Goal: Information Seeking & Learning: Learn about a topic

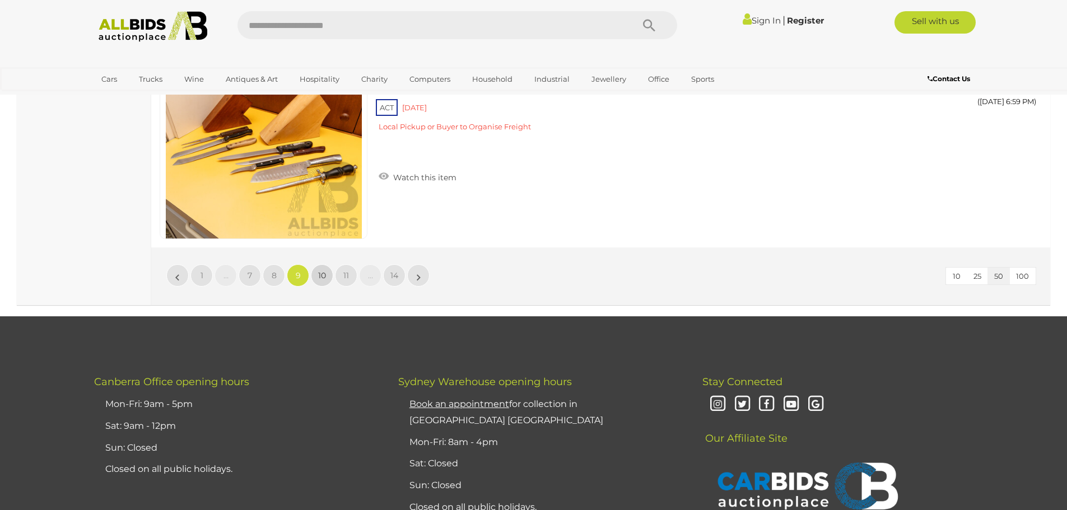
click at [323, 275] on span "10" at bounding box center [322, 275] width 8 height 10
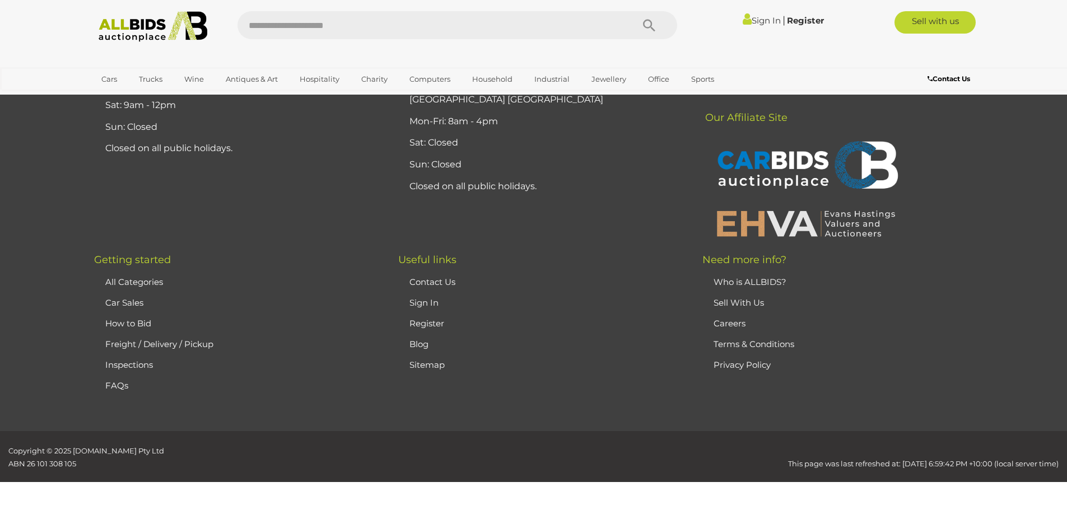
scroll to position [218, 0]
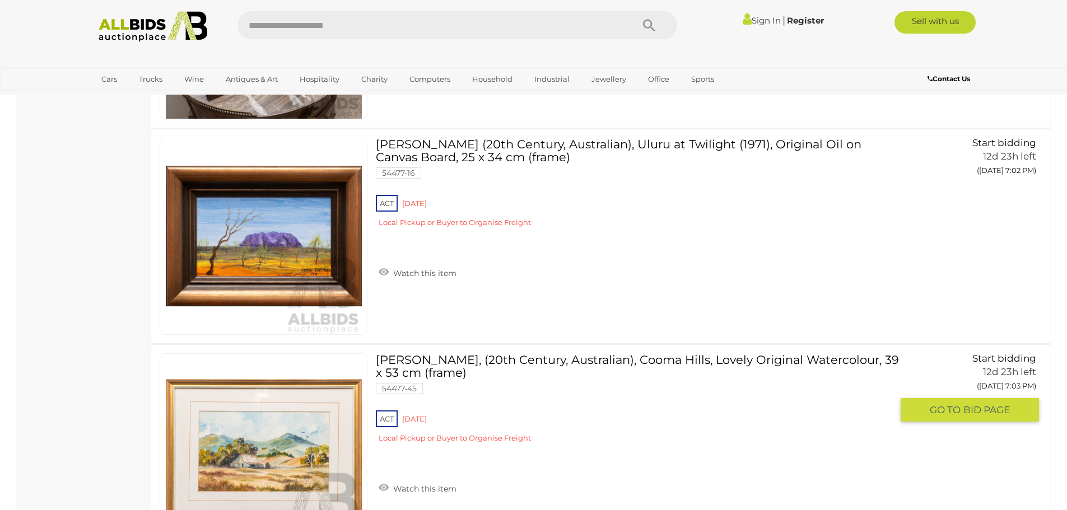
scroll to position [1282, 0]
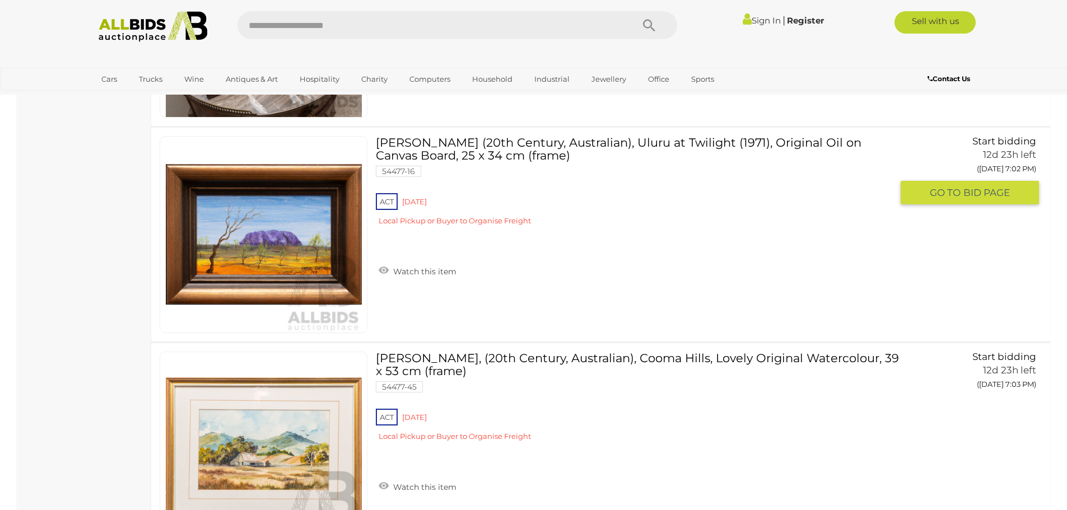
click at [319, 240] on img at bounding box center [264, 235] width 196 height 196
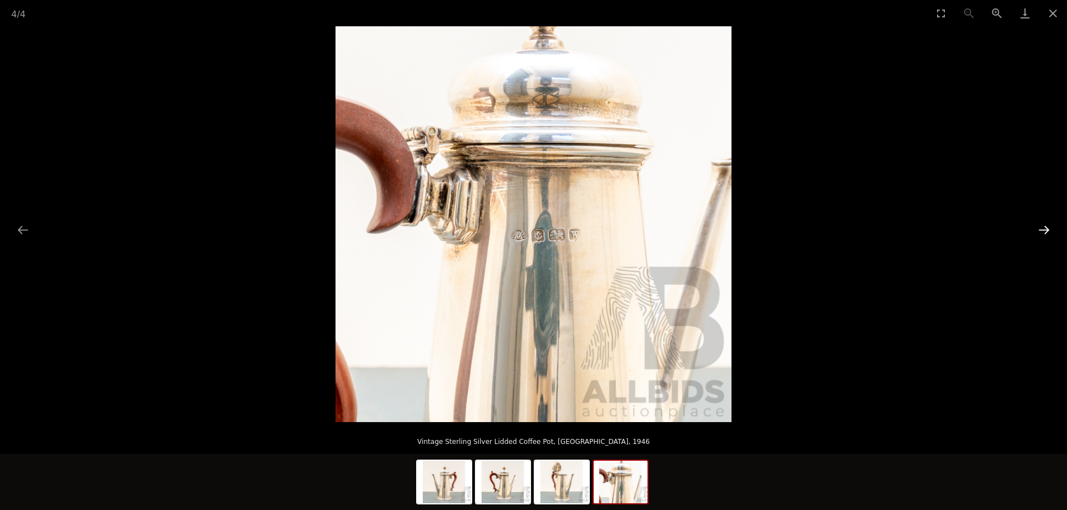
click at [1041, 227] on button "Next slide" at bounding box center [1044, 230] width 24 height 22
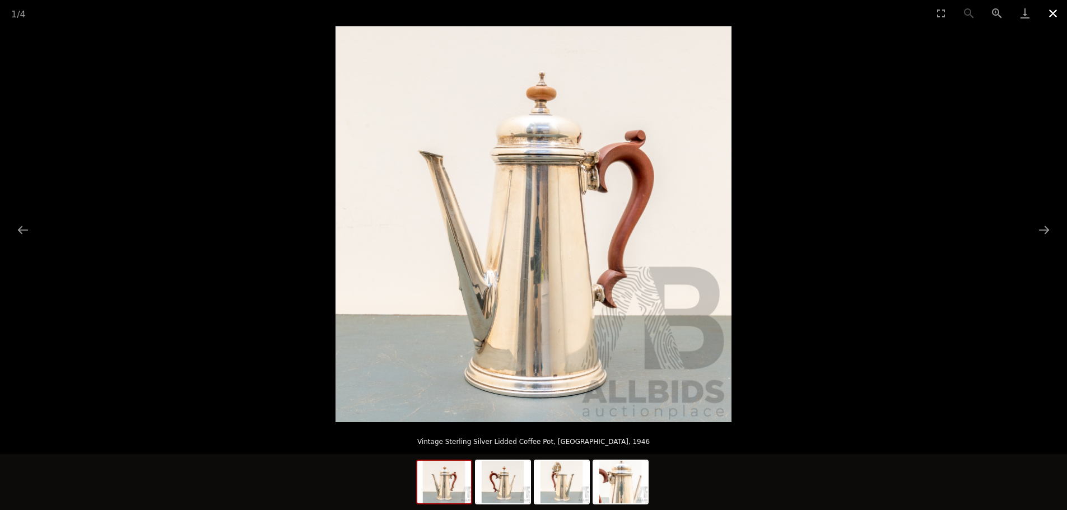
click at [1056, 8] on button "Close gallery" at bounding box center [1053, 13] width 28 height 26
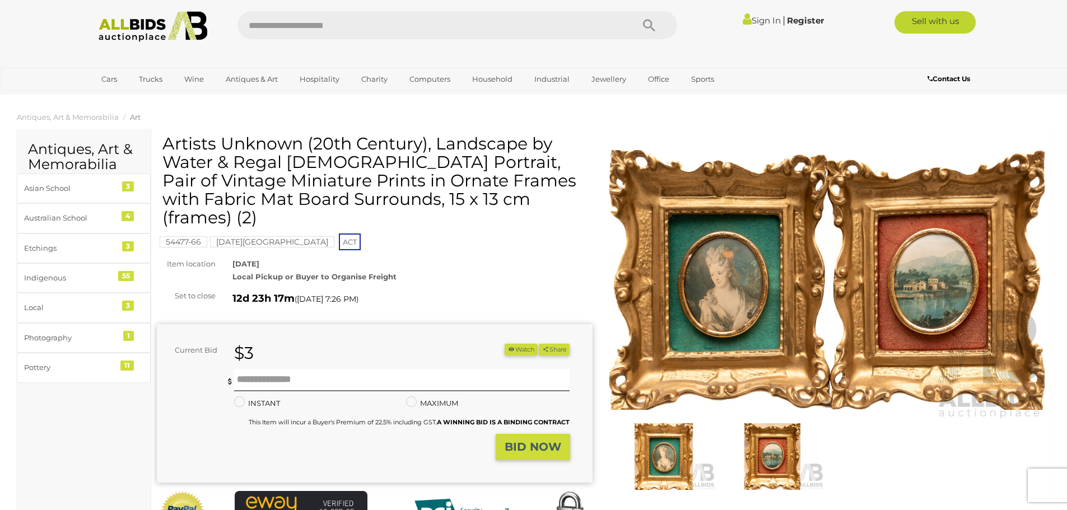
click at [759, 288] on img at bounding box center [827, 280] width 436 height 280
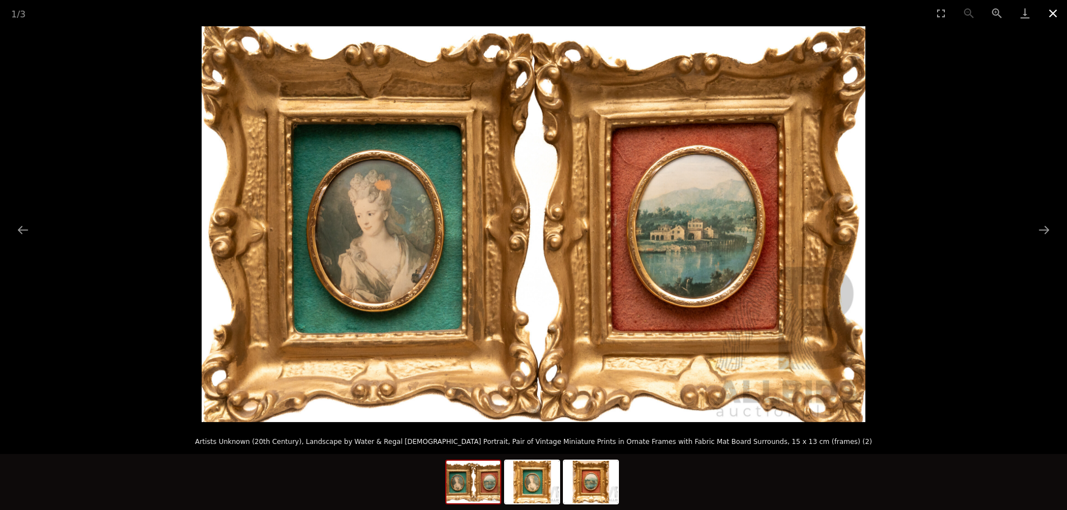
click at [1053, 15] on button "Close gallery" at bounding box center [1053, 13] width 28 height 26
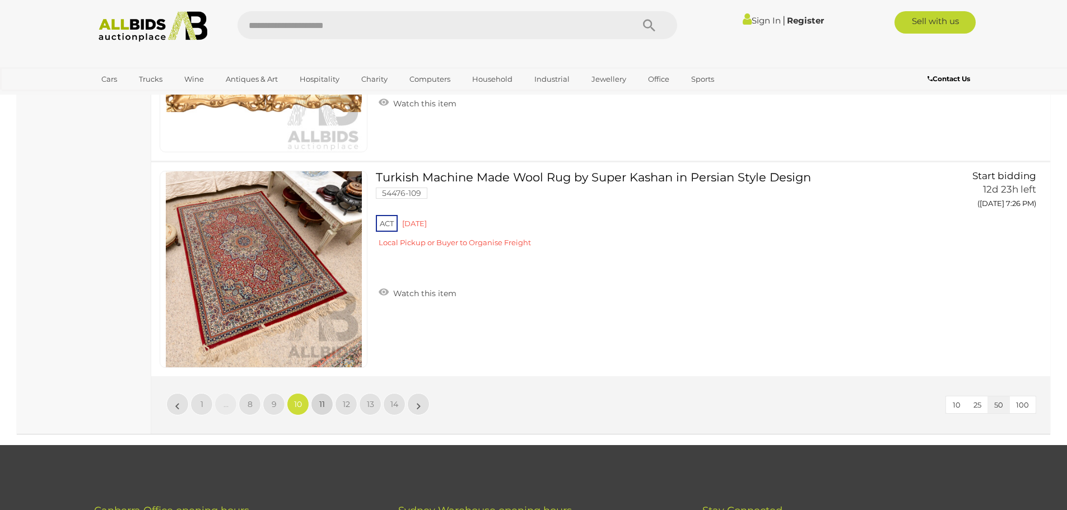
click at [324, 403] on span "11" at bounding box center [322, 404] width 6 height 10
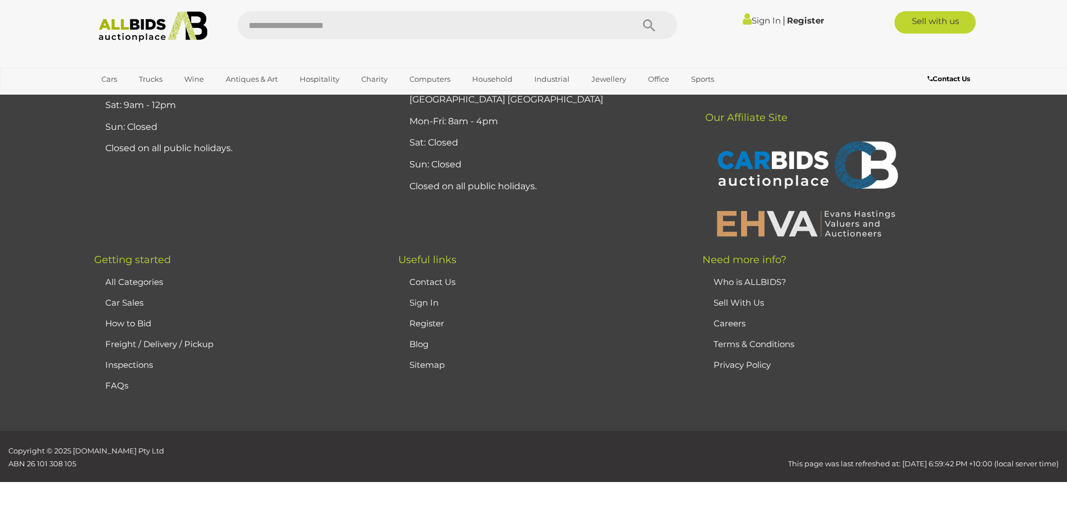
scroll to position [218, 0]
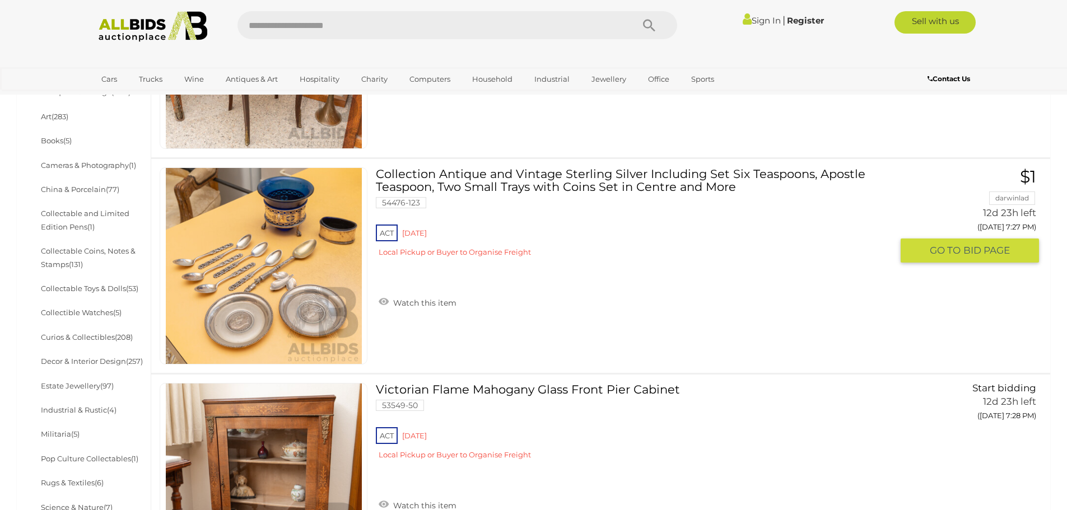
scroll to position [392, 0]
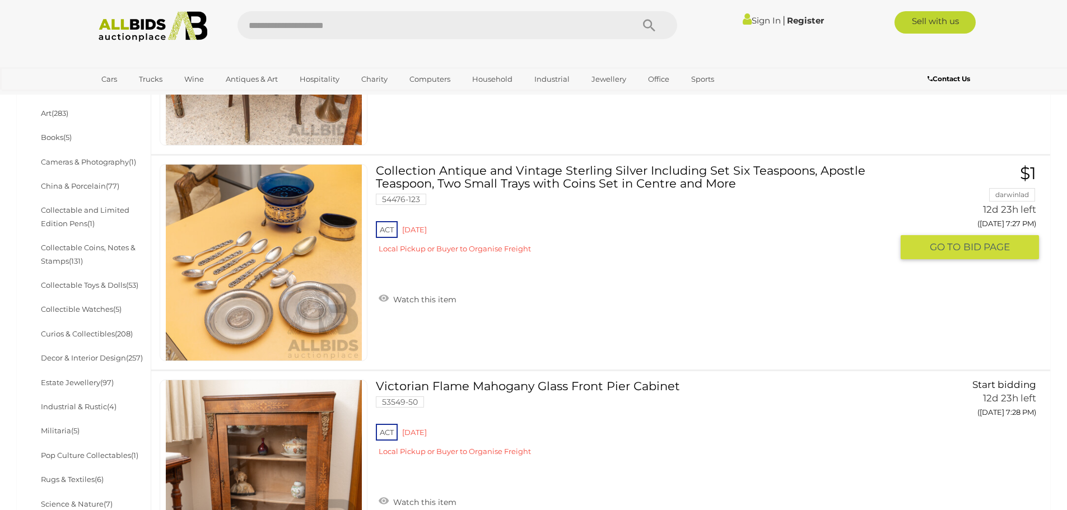
click at [307, 287] on img at bounding box center [264, 263] width 196 height 196
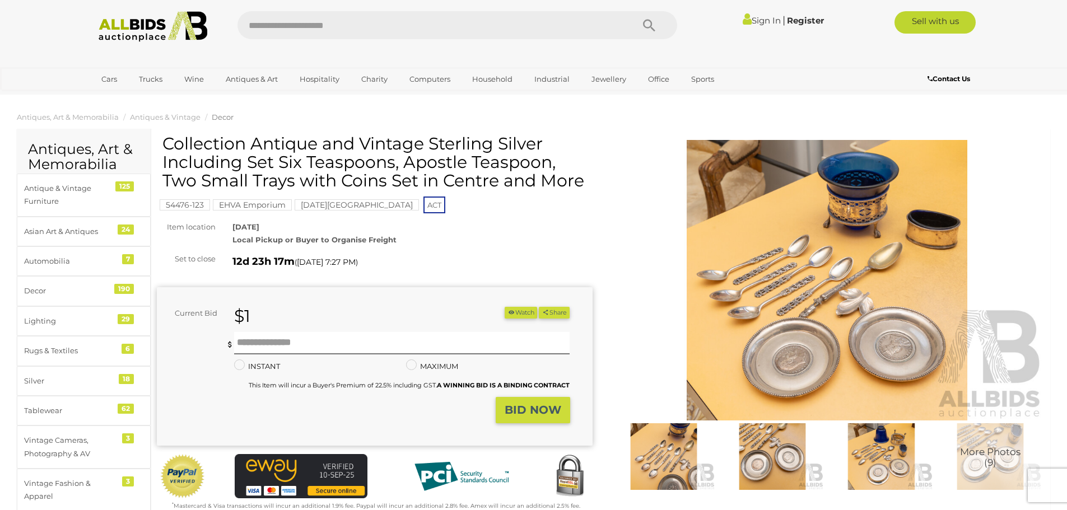
click at [818, 319] on img at bounding box center [827, 280] width 436 height 280
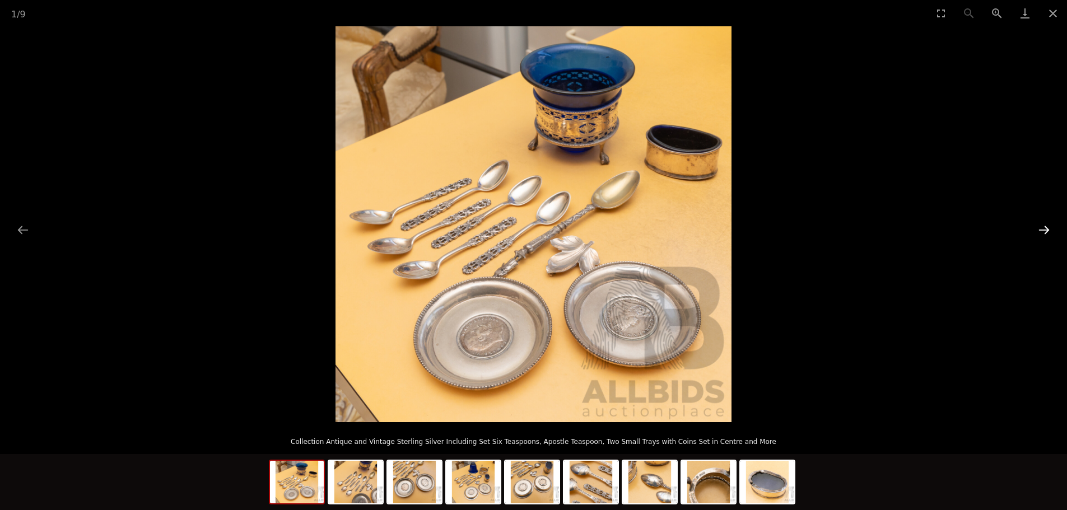
click at [1041, 232] on button "Next slide" at bounding box center [1044, 230] width 24 height 22
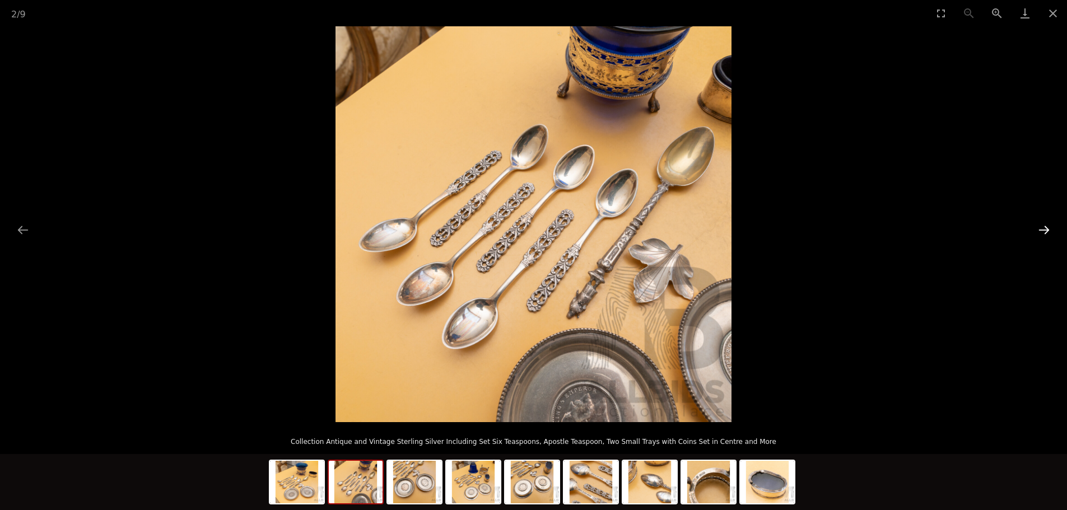
click at [1041, 232] on button "Next slide" at bounding box center [1044, 230] width 24 height 22
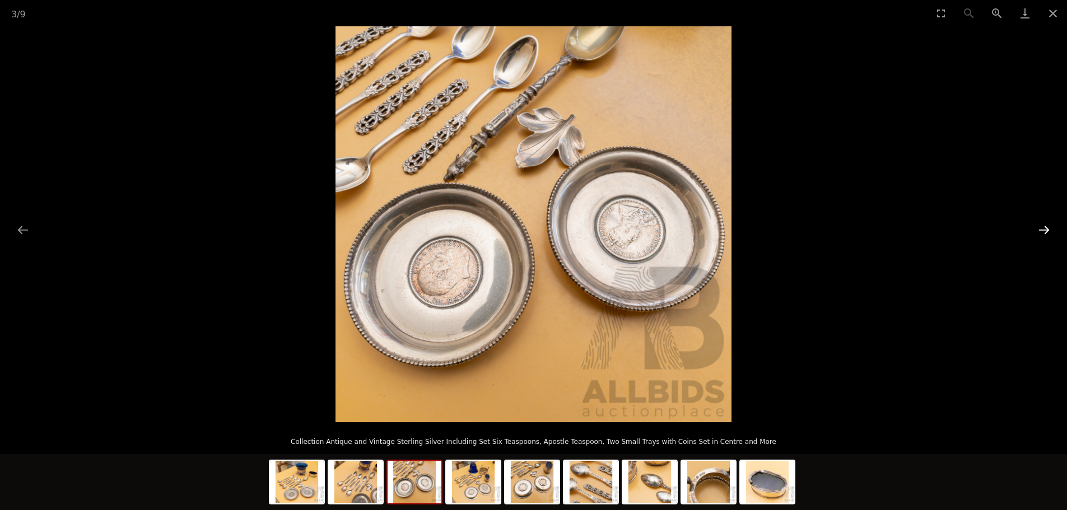
click at [1041, 232] on button "Next slide" at bounding box center [1044, 230] width 24 height 22
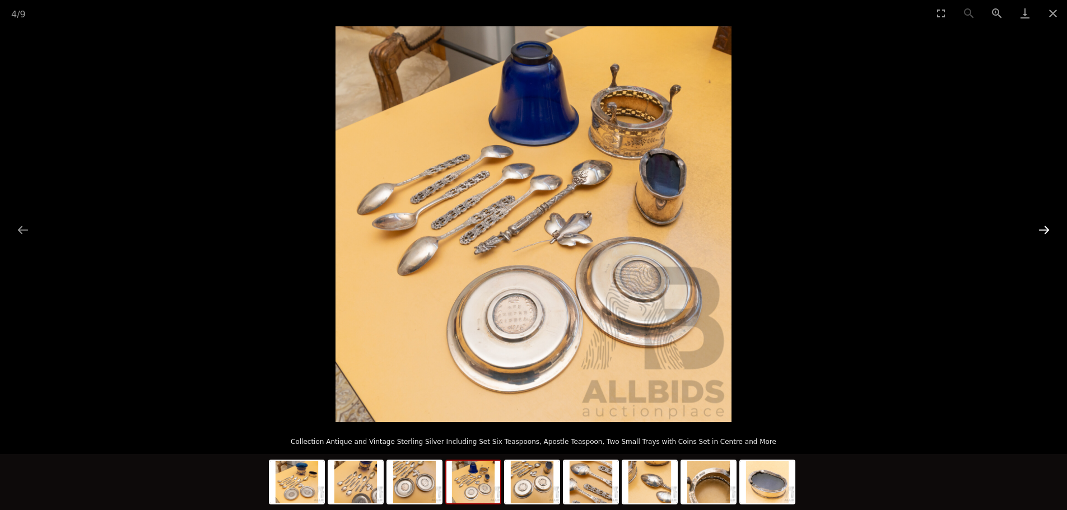
click at [1041, 232] on button "Next slide" at bounding box center [1044, 230] width 24 height 22
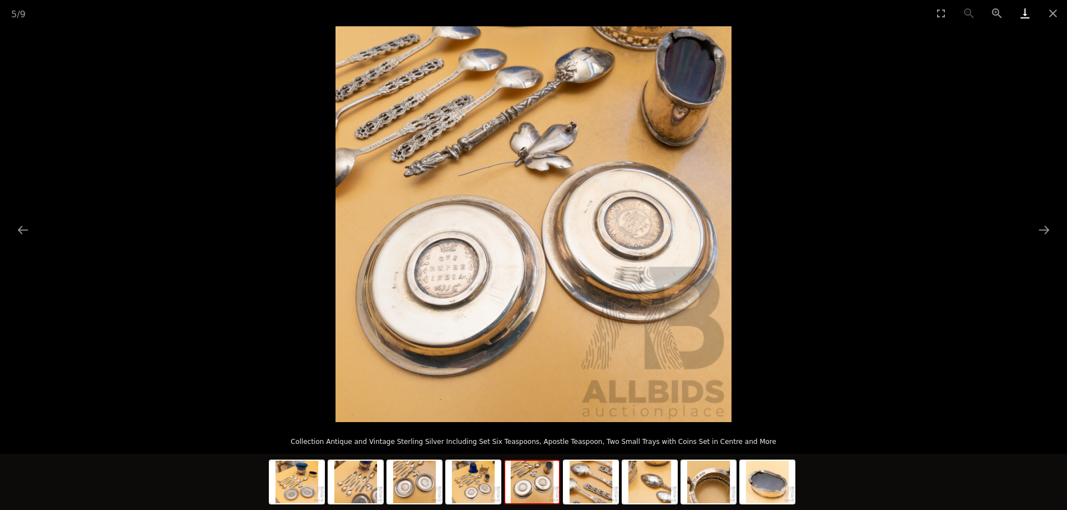
click at [1023, 15] on link "Download" at bounding box center [1025, 13] width 28 height 26
click at [1041, 230] on button "Next slide" at bounding box center [1044, 230] width 24 height 22
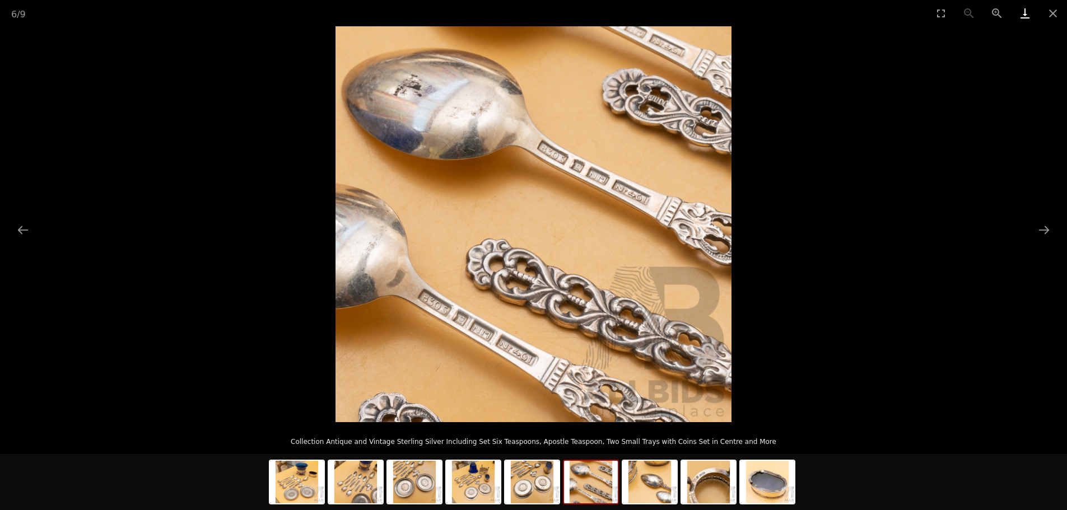
click at [1021, 15] on link "Download" at bounding box center [1025, 13] width 28 height 26
click at [1042, 226] on button "Next slide" at bounding box center [1044, 230] width 24 height 22
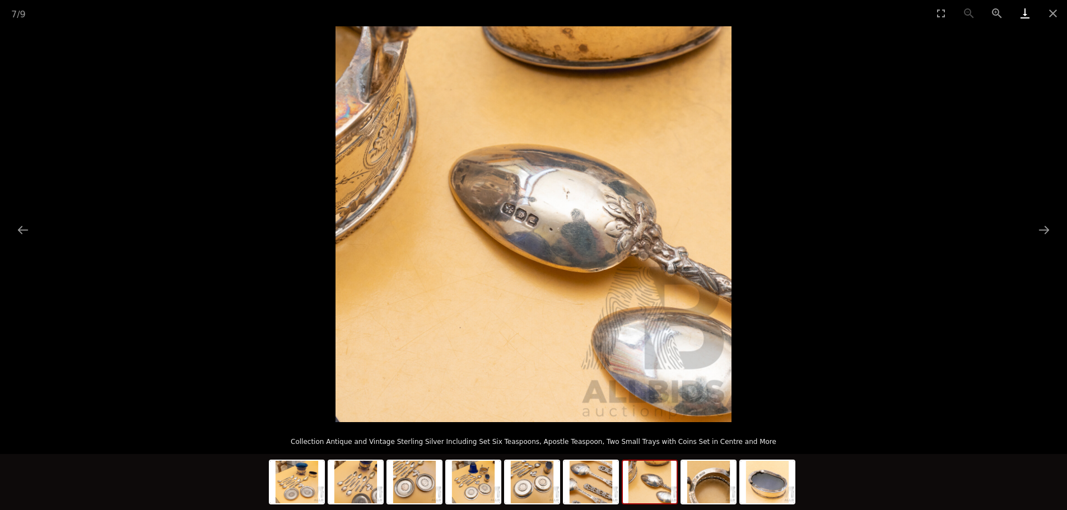
click at [1023, 14] on link "Download" at bounding box center [1025, 13] width 28 height 26
click at [1044, 230] on button "Next slide" at bounding box center [1044, 230] width 24 height 22
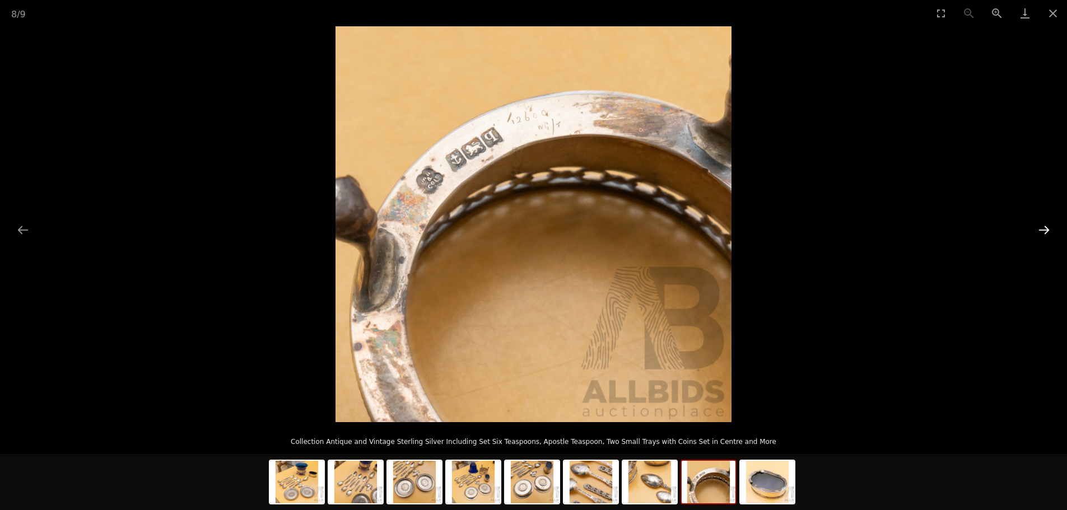
click at [1044, 230] on button "Next slide" at bounding box center [1044, 230] width 24 height 22
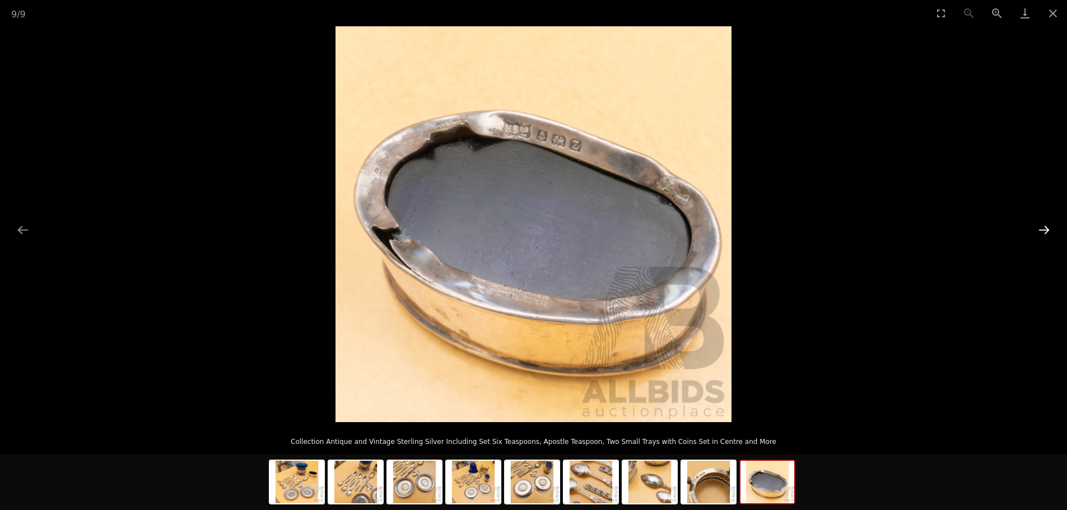
click at [1044, 230] on button "Next slide" at bounding box center [1044, 230] width 24 height 22
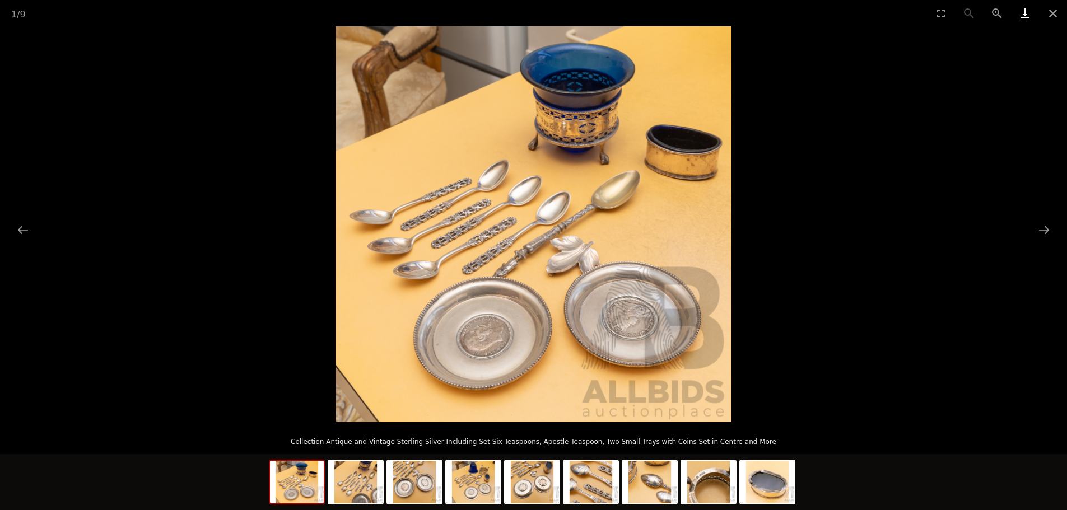
click at [1022, 13] on link "Download" at bounding box center [1025, 13] width 28 height 26
click at [1052, 11] on button "Close gallery" at bounding box center [1053, 13] width 28 height 26
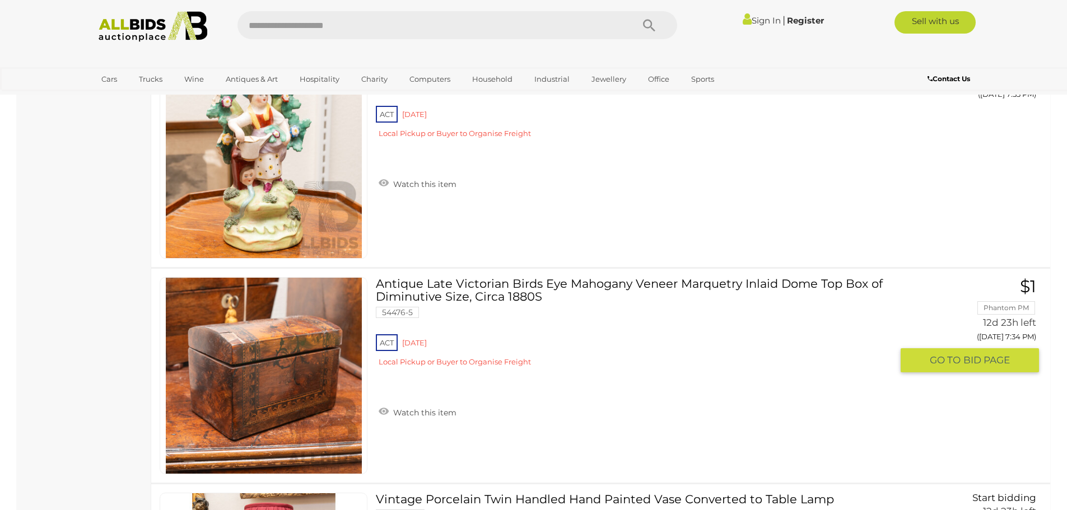
scroll to position [3568, 0]
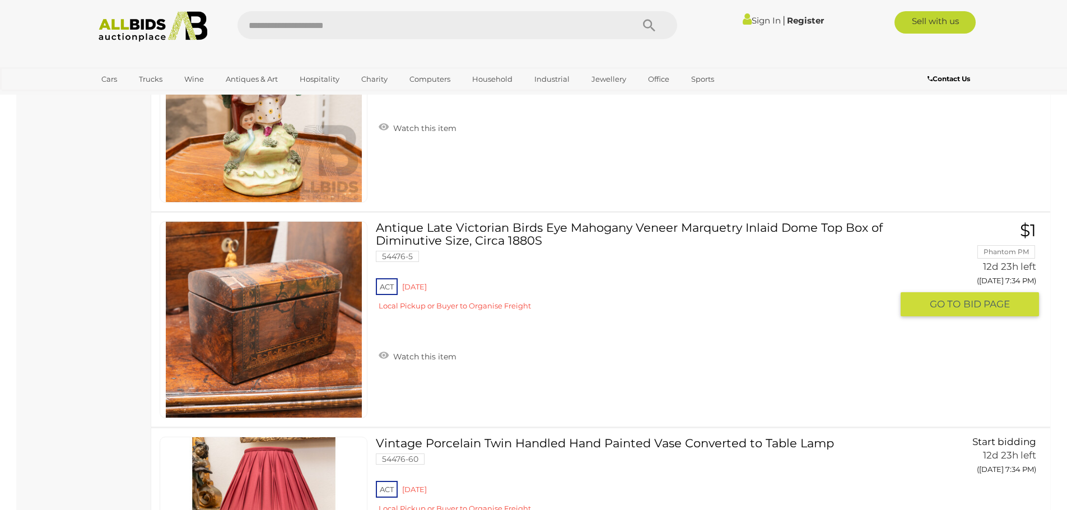
click at [290, 325] on img at bounding box center [264, 320] width 196 height 196
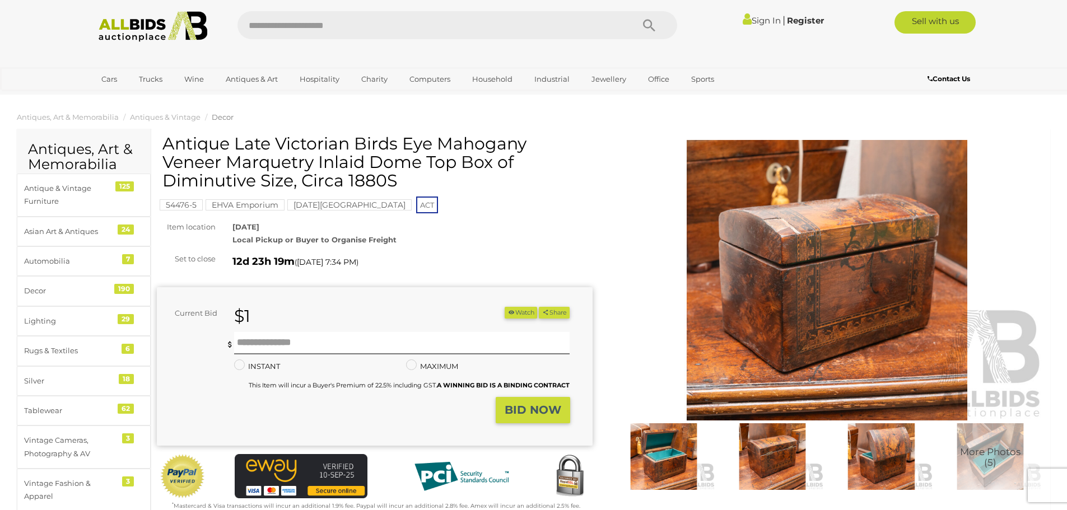
click at [819, 294] on img at bounding box center [827, 280] width 436 height 280
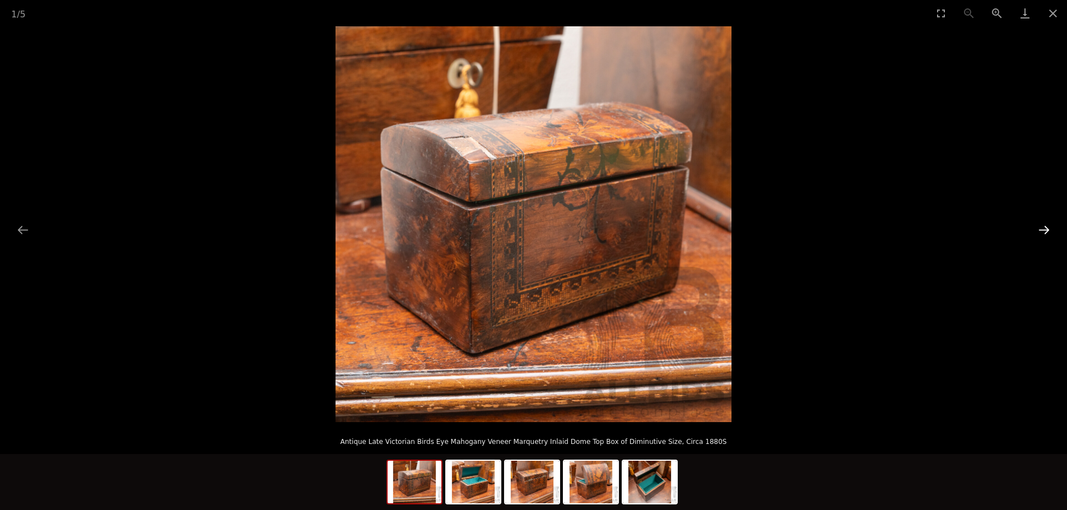
click at [1042, 229] on button "Next slide" at bounding box center [1044, 230] width 24 height 22
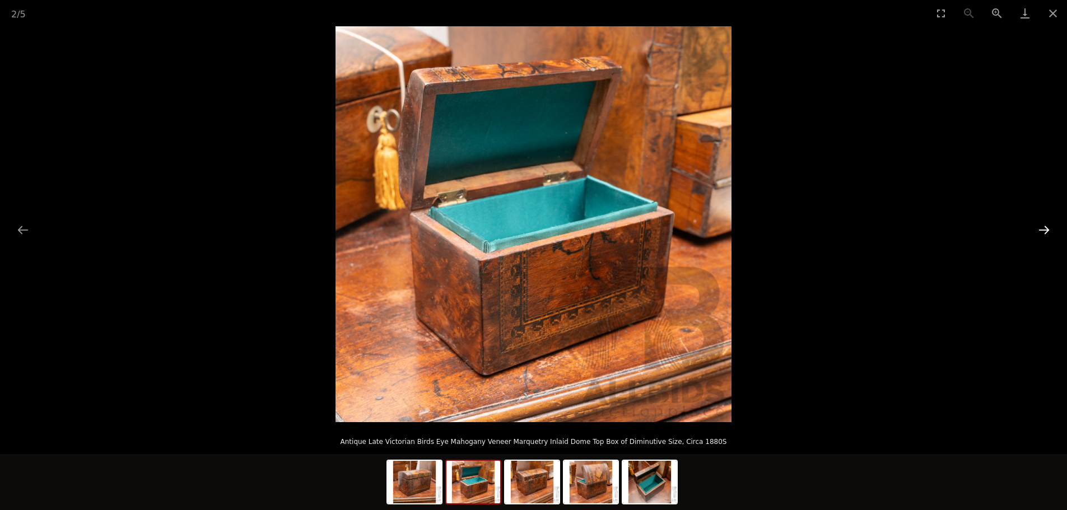
click at [1044, 229] on button "Next slide" at bounding box center [1044, 230] width 24 height 22
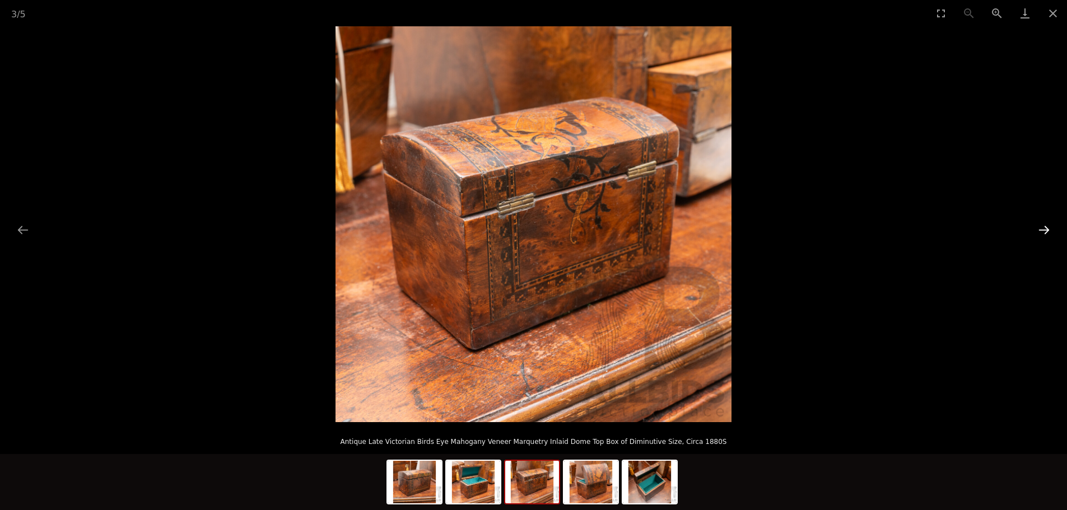
click at [1045, 230] on button "Next slide" at bounding box center [1044, 230] width 24 height 22
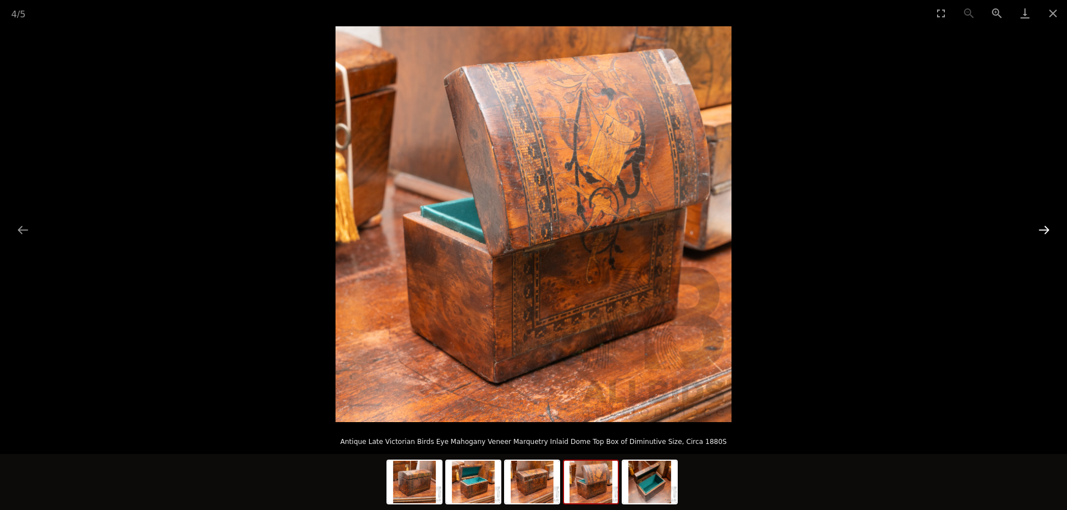
click at [1045, 230] on button "Next slide" at bounding box center [1044, 230] width 24 height 22
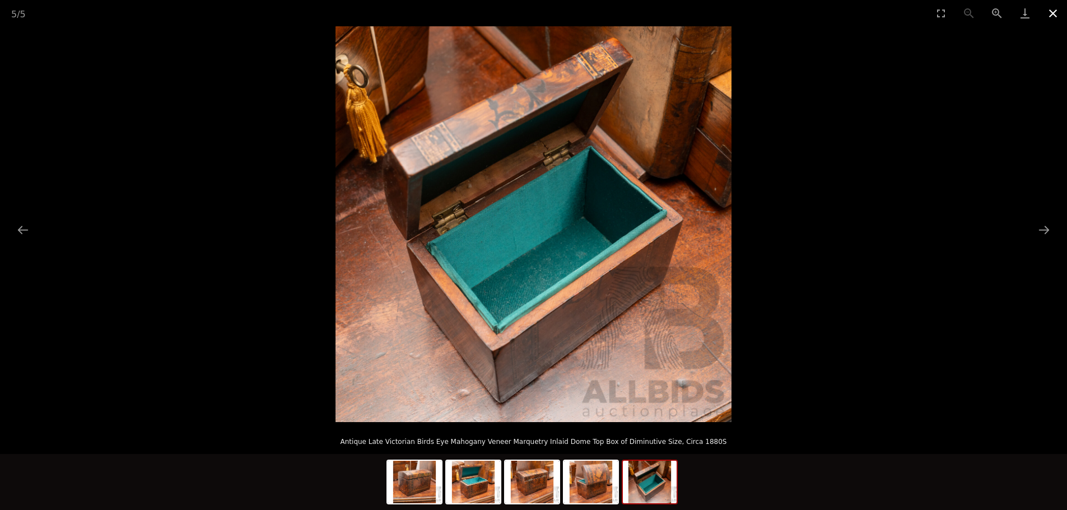
click at [1050, 13] on button "Close gallery" at bounding box center [1053, 13] width 28 height 26
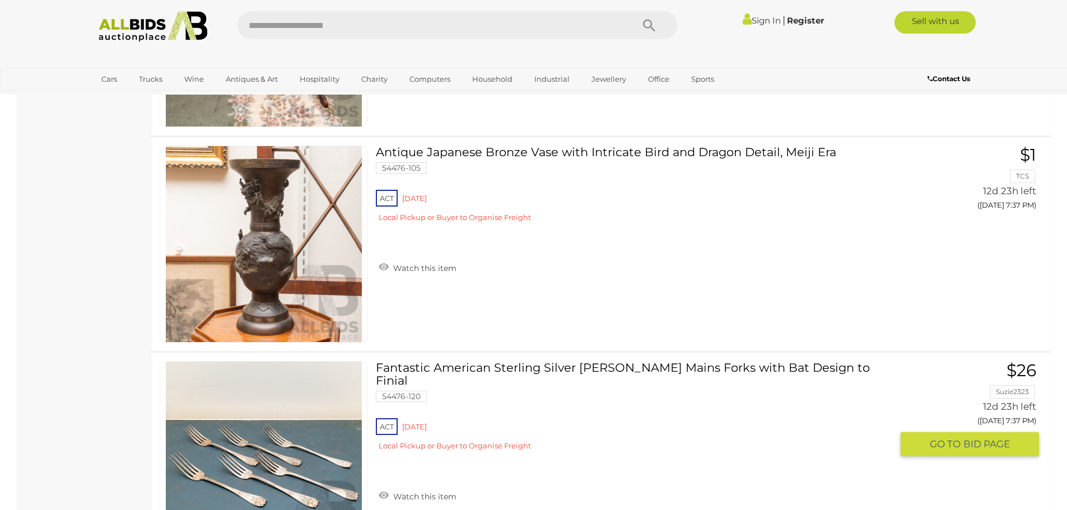
scroll to position [5362, 0]
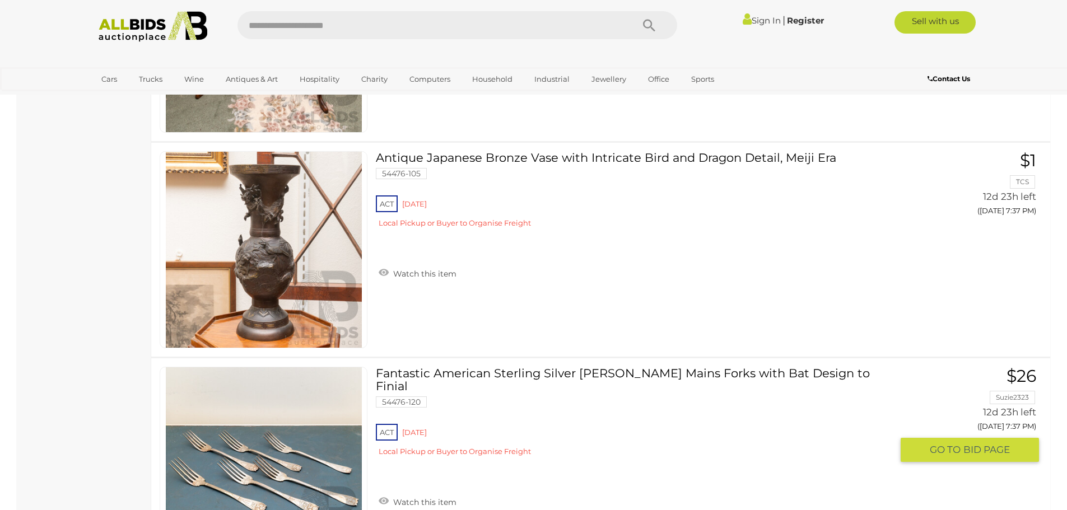
click at [598, 373] on link "Fantastic American Sterling Silver Gorham Mains Forks with Bat Design to Finial…" at bounding box center [637, 416] width 507 height 98
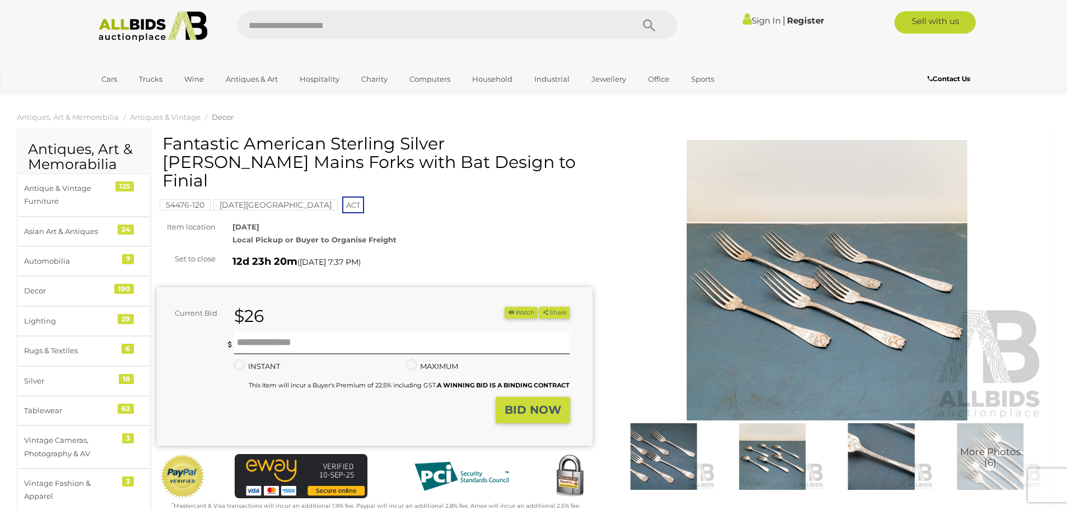
click at [768, 342] on img at bounding box center [827, 280] width 436 height 280
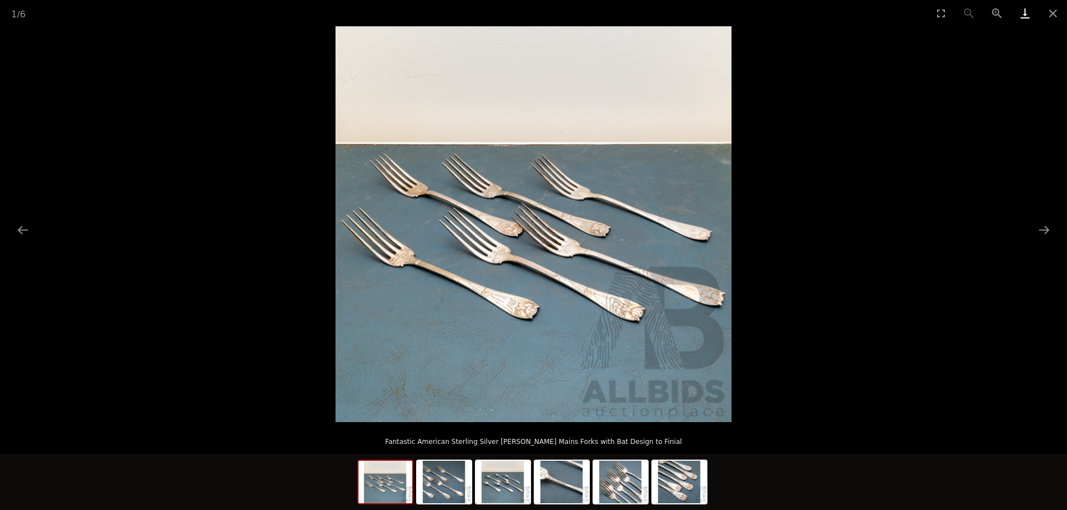
click at [1022, 14] on link "Download" at bounding box center [1025, 13] width 28 height 26
click at [1044, 232] on button "Next slide" at bounding box center [1044, 230] width 24 height 22
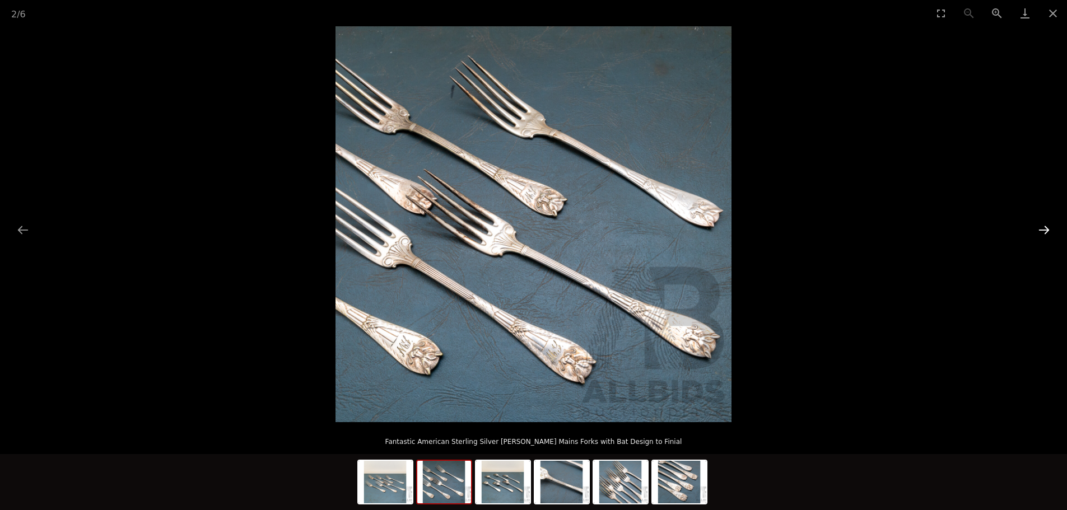
click at [1044, 232] on button "Next slide" at bounding box center [1044, 230] width 24 height 22
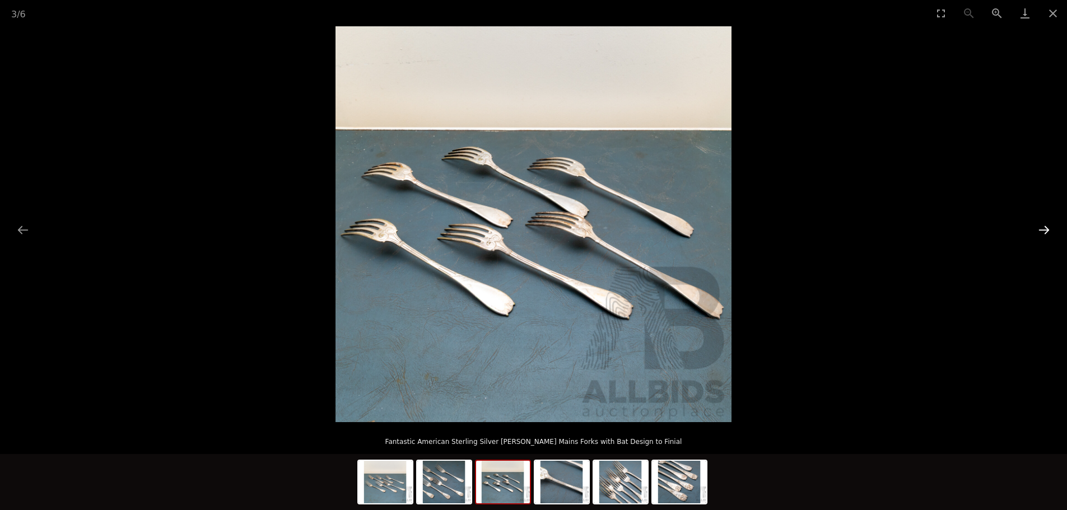
click at [1044, 232] on button "Next slide" at bounding box center [1044, 230] width 24 height 22
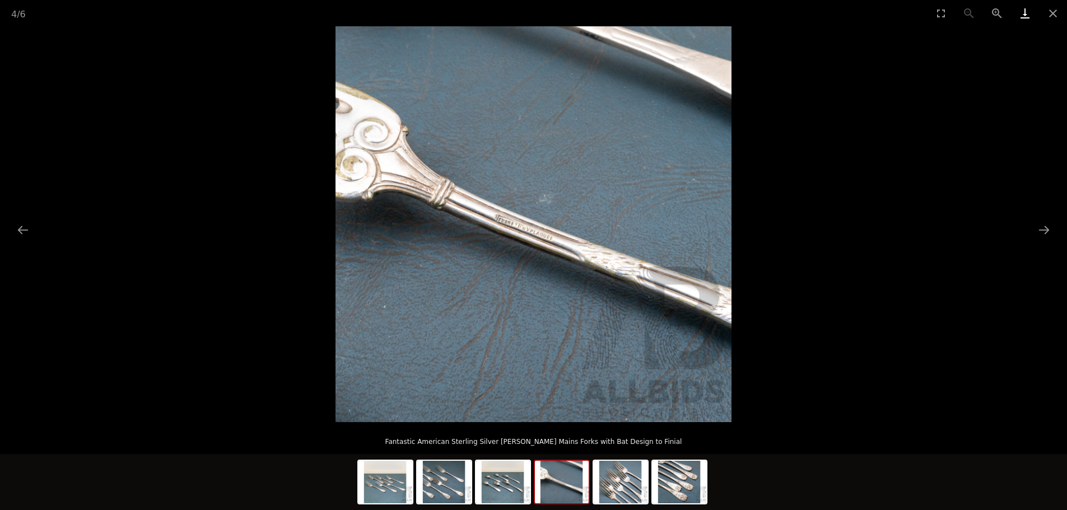
click at [1023, 16] on link "Download" at bounding box center [1025, 13] width 28 height 26
click at [1042, 230] on button "Next slide" at bounding box center [1044, 230] width 24 height 22
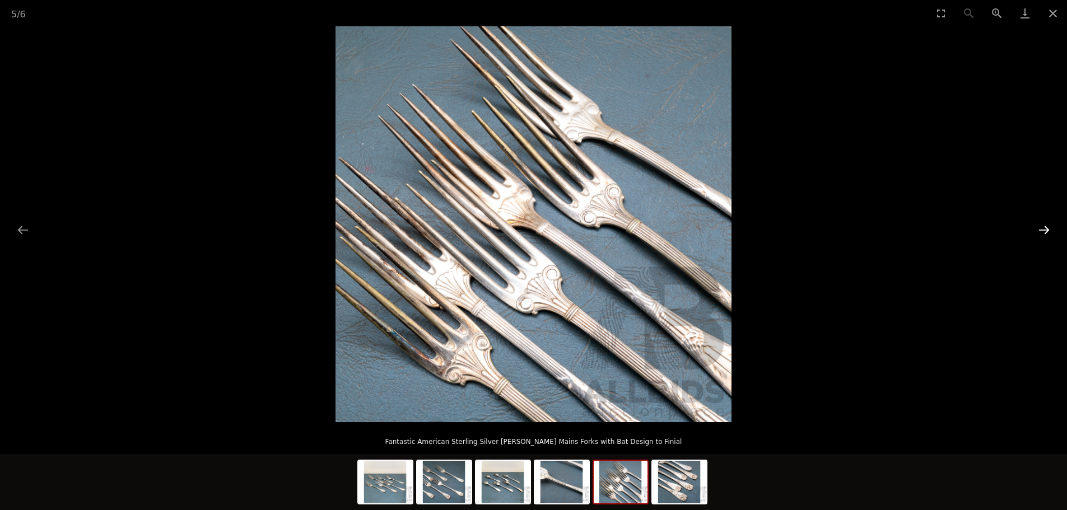
click at [1042, 230] on button "Next slide" at bounding box center [1044, 230] width 24 height 22
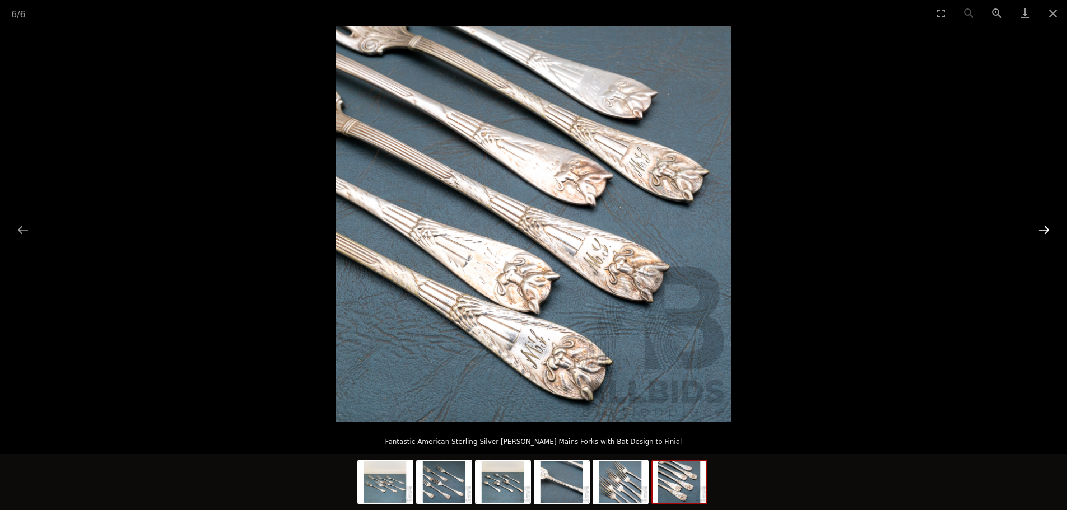
click at [1042, 230] on button "Next slide" at bounding box center [1044, 230] width 24 height 22
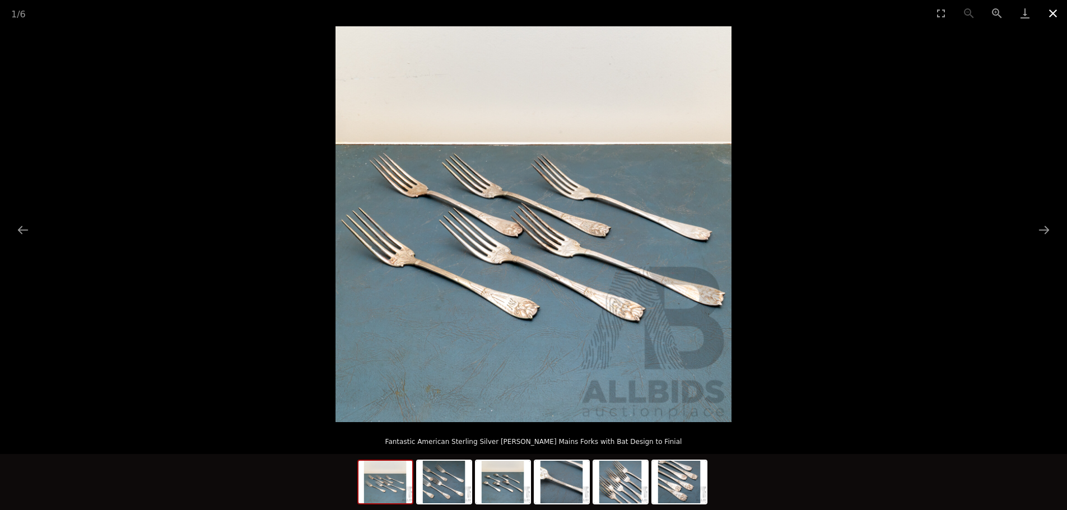
click at [1054, 12] on button "Close gallery" at bounding box center [1053, 13] width 28 height 26
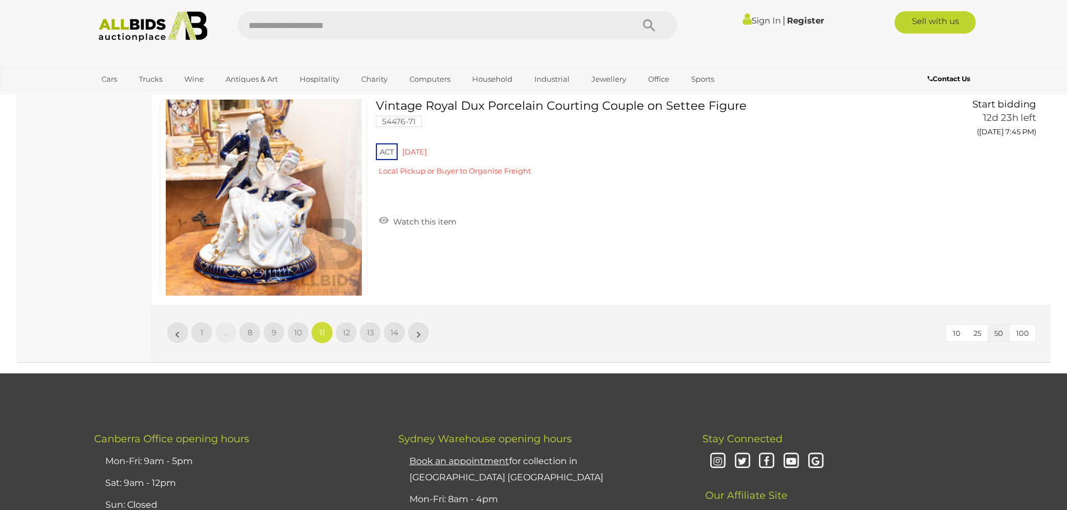
scroll to position [10813, 0]
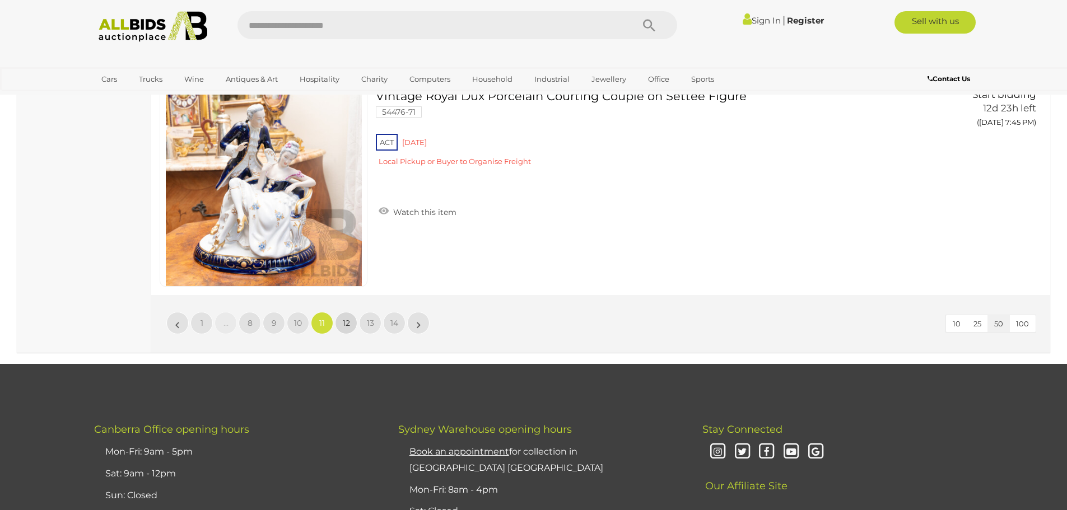
click at [348, 324] on span "12" at bounding box center [346, 323] width 7 height 10
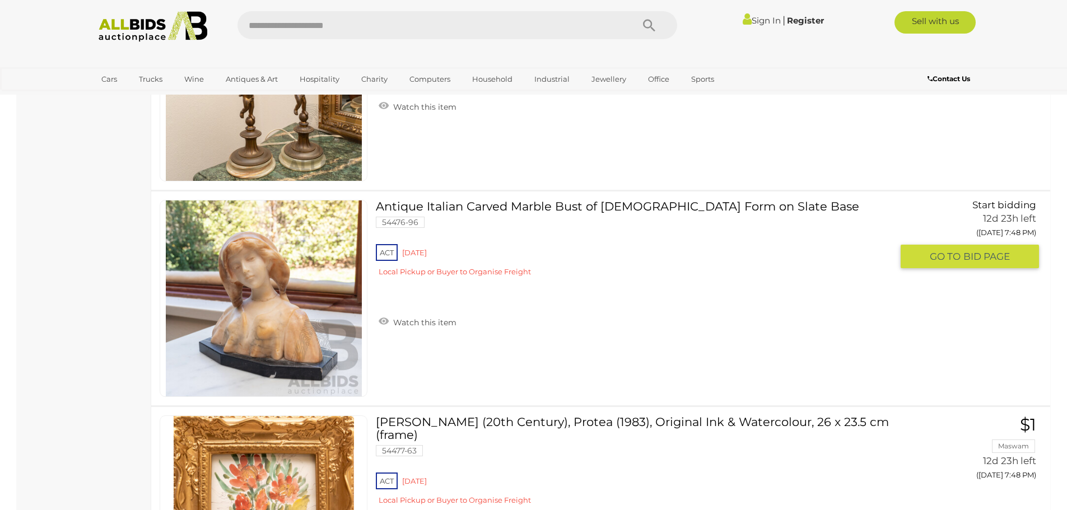
scroll to position [1618, 0]
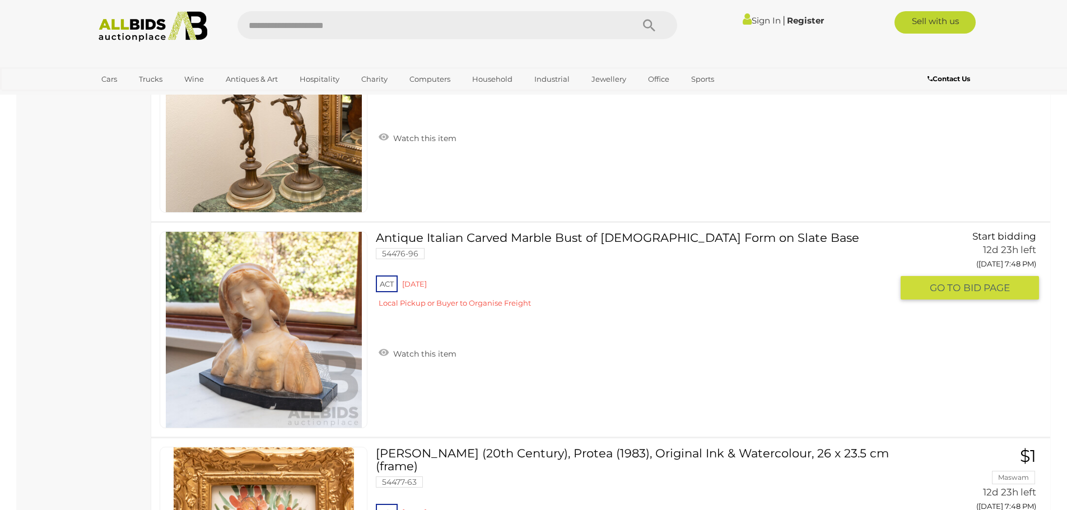
click at [301, 352] on img at bounding box center [264, 330] width 196 height 196
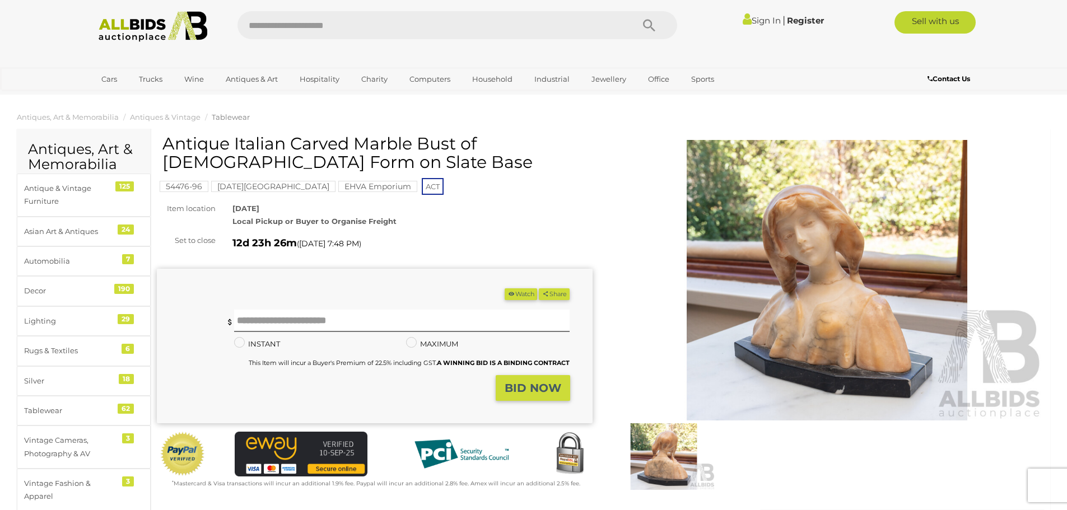
click at [788, 348] on img at bounding box center [827, 280] width 436 height 280
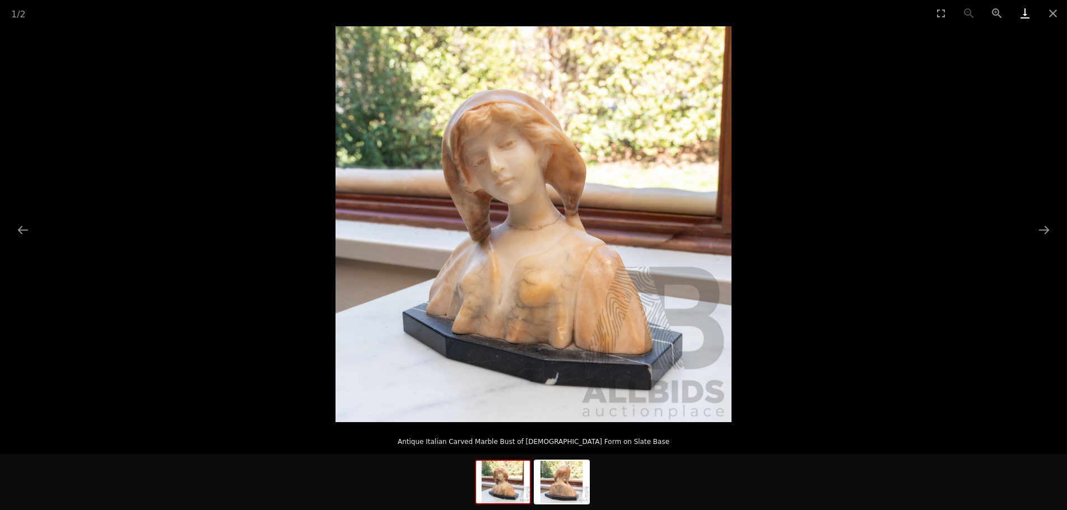
click at [1023, 15] on link "Download" at bounding box center [1025, 13] width 28 height 26
click at [1051, 13] on button "Close gallery" at bounding box center [1053, 13] width 28 height 26
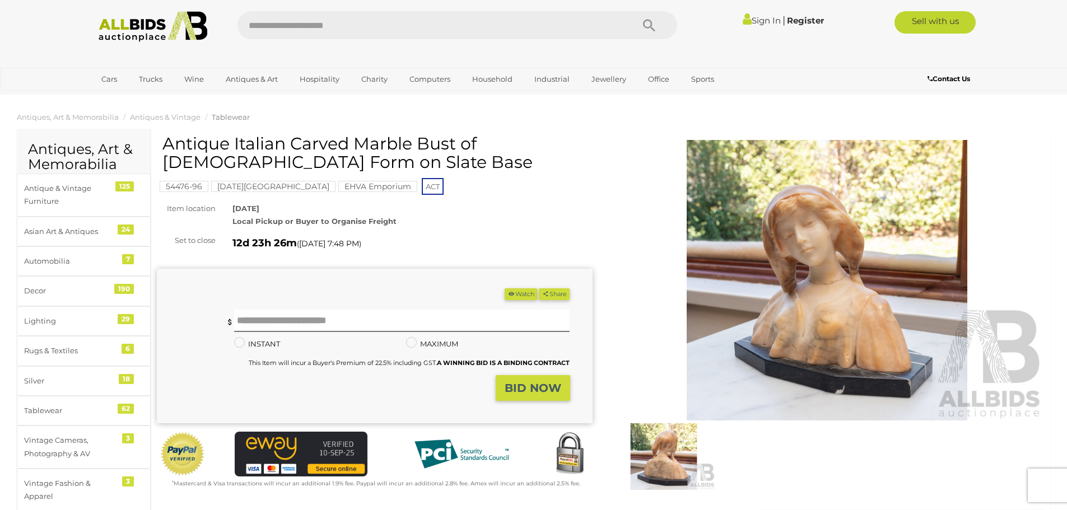
click at [675, 462] on img at bounding box center [663, 456] width 103 height 67
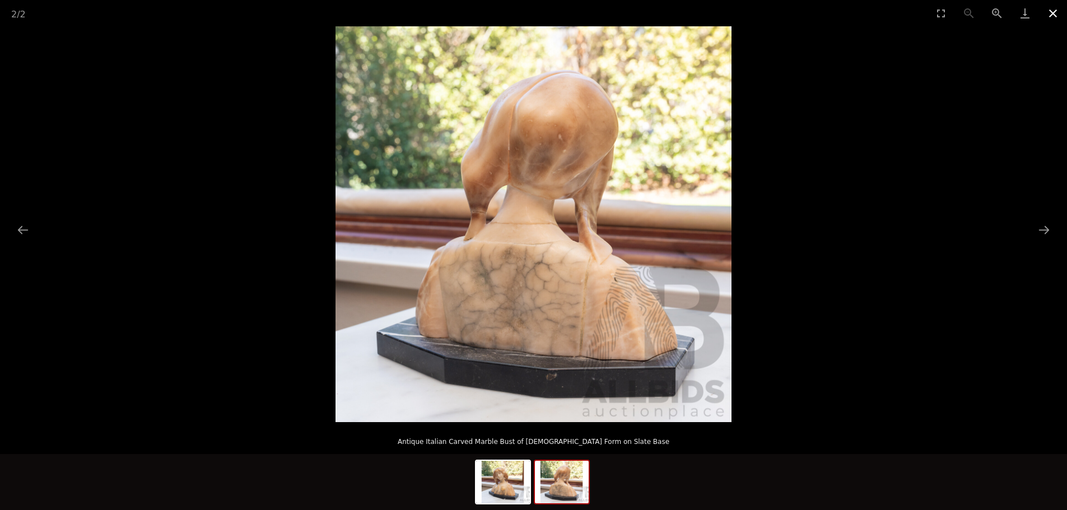
click at [1051, 15] on button "Close gallery" at bounding box center [1053, 13] width 28 height 26
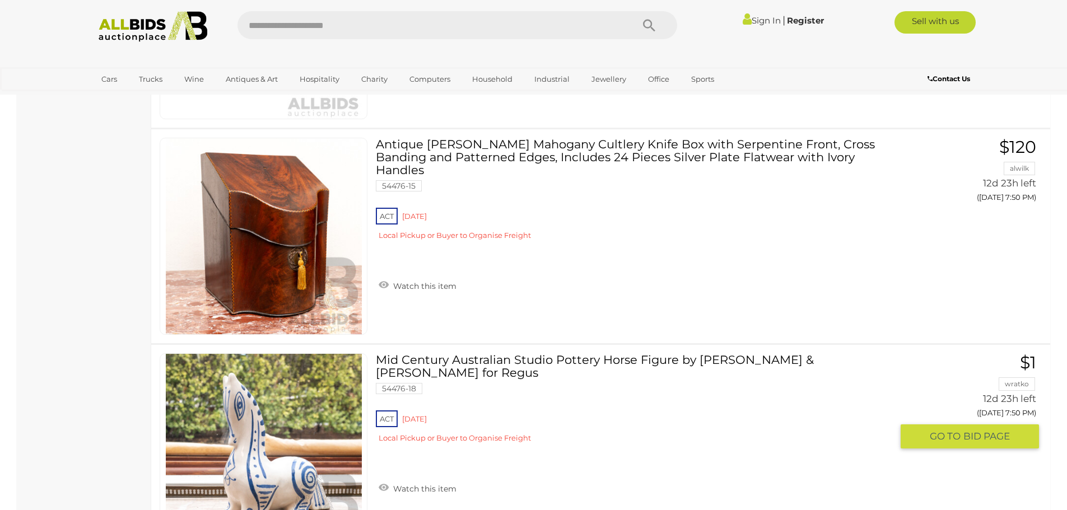
scroll to position [2790, 0]
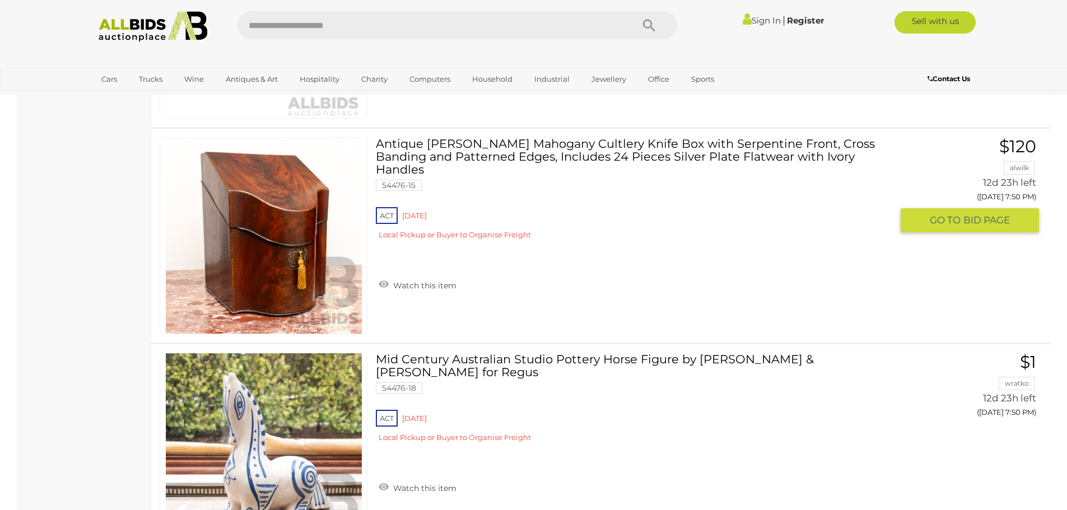
click at [292, 256] on img at bounding box center [264, 236] width 196 height 196
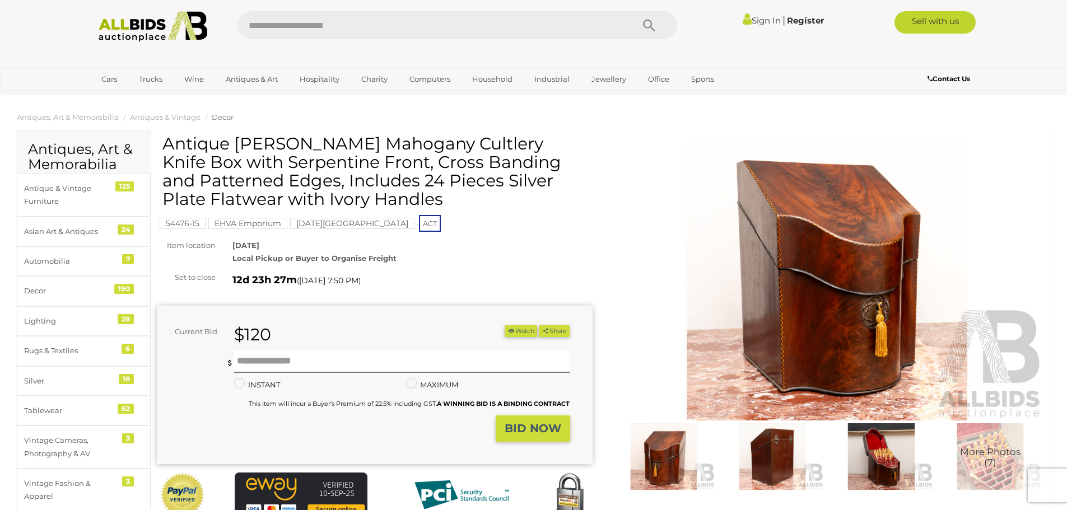
click at [853, 324] on img at bounding box center [827, 280] width 436 height 280
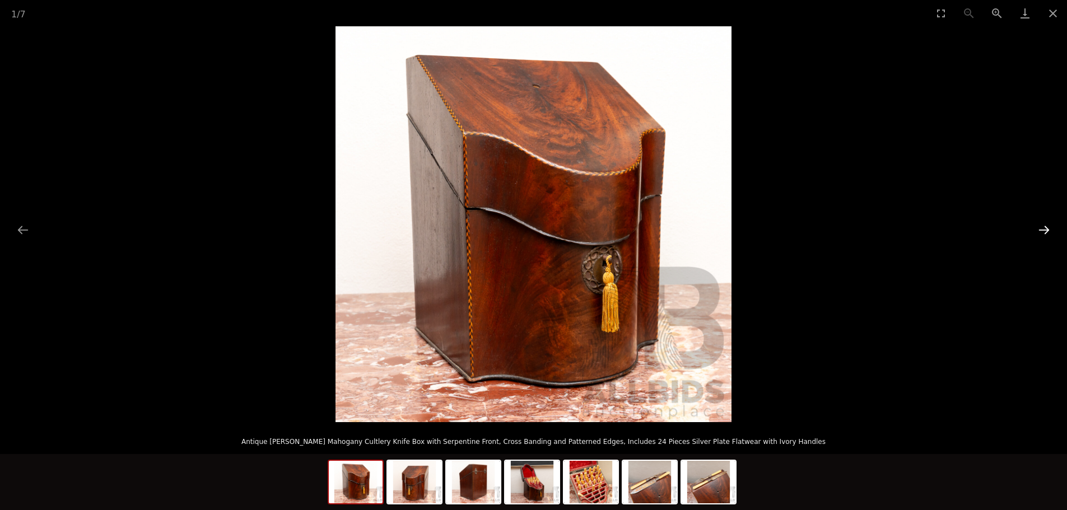
click at [1042, 228] on button "Next slide" at bounding box center [1044, 230] width 24 height 22
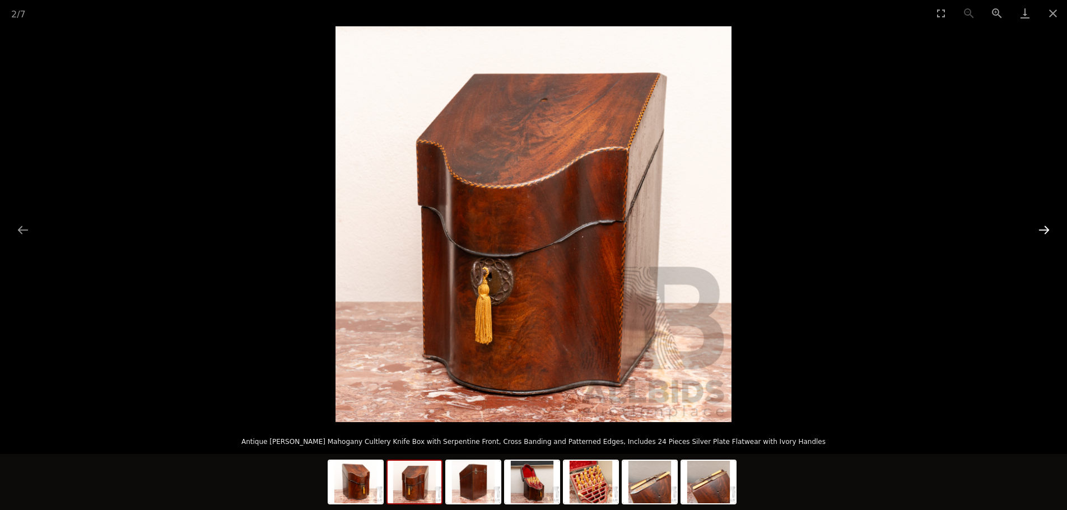
click at [1042, 228] on button "Next slide" at bounding box center [1044, 230] width 24 height 22
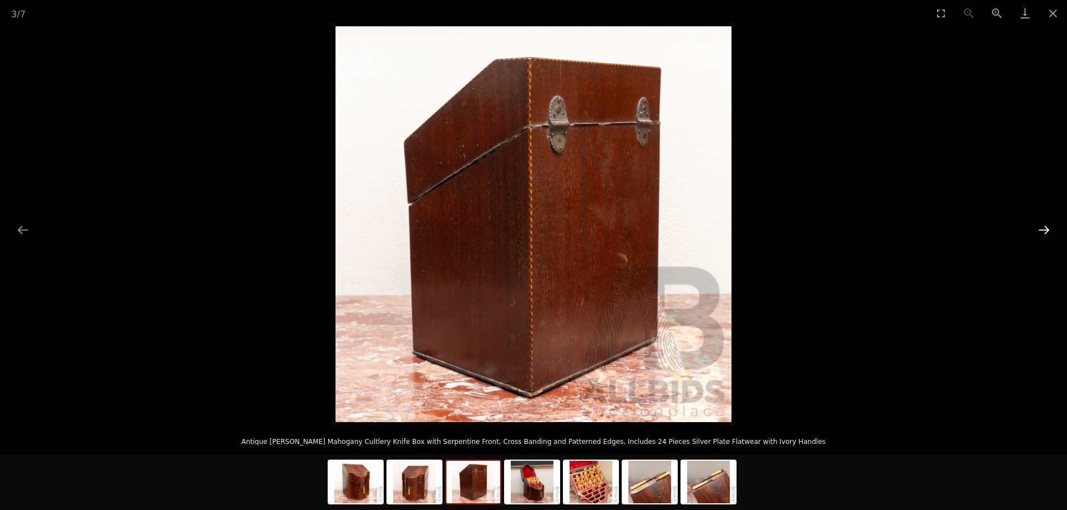
click at [1042, 228] on button "Next slide" at bounding box center [1044, 230] width 24 height 22
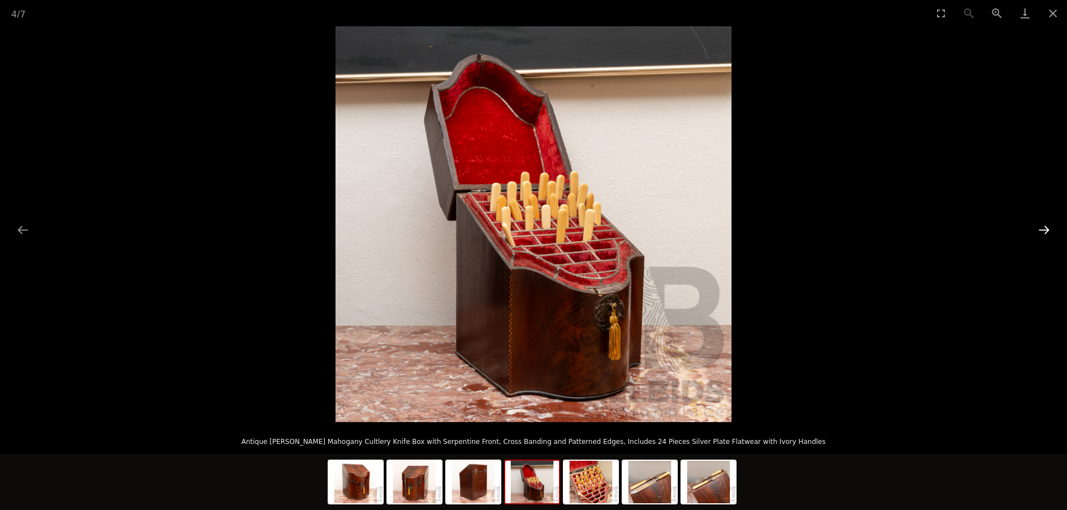
click at [1042, 228] on button "Next slide" at bounding box center [1044, 230] width 24 height 22
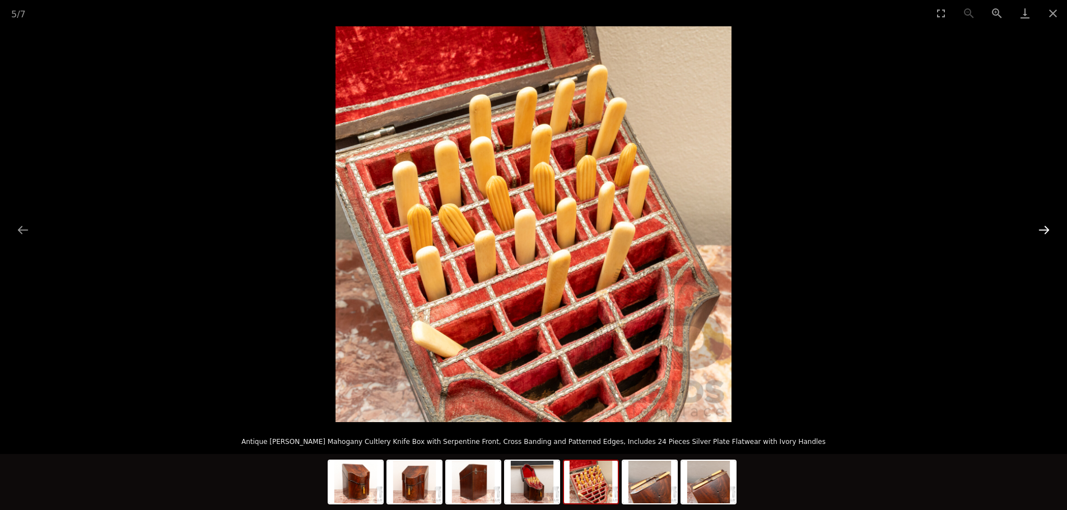
click at [1042, 228] on button "Next slide" at bounding box center [1044, 230] width 24 height 22
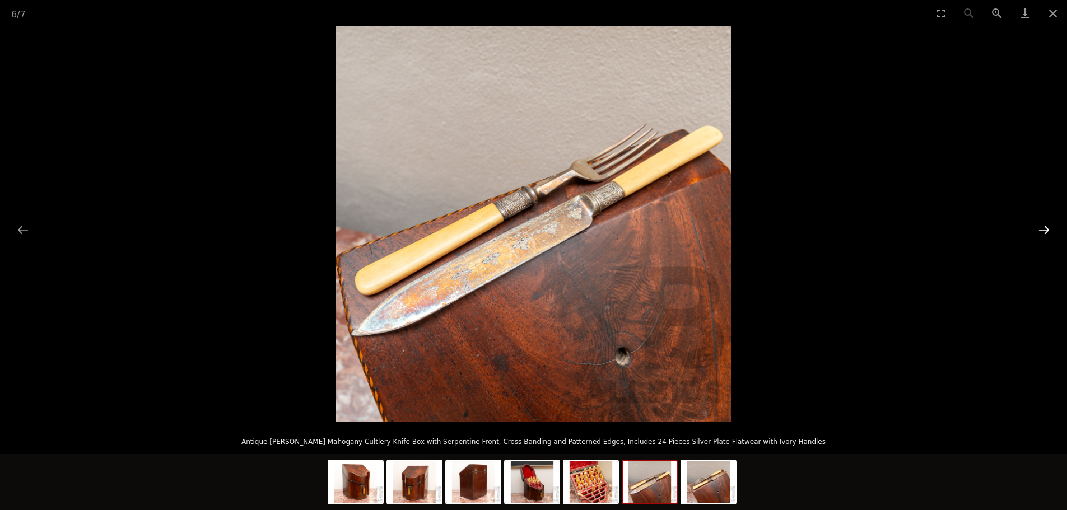
click at [1042, 228] on button "Next slide" at bounding box center [1044, 230] width 24 height 22
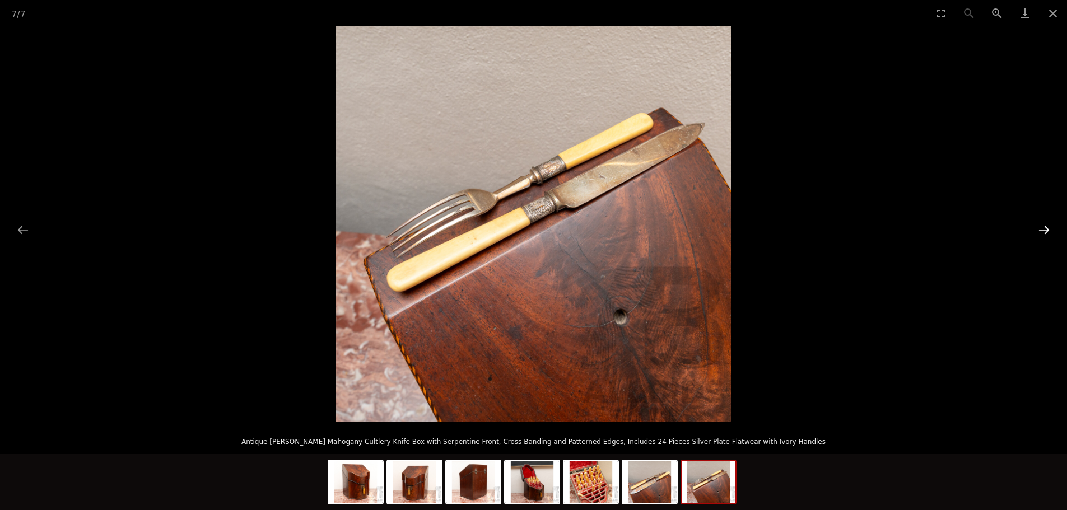
click at [1042, 228] on button "Next slide" at bounding box center [1044, 230] width 24 height 22
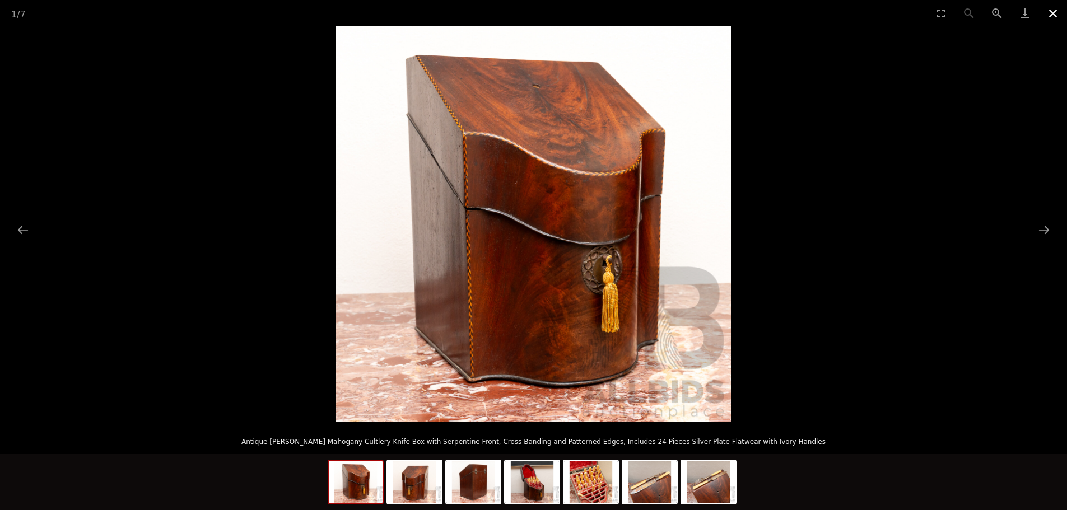
click at [1050, 15] on button "Close gallery" at bounding box center [1053, 13] width 28 height 26
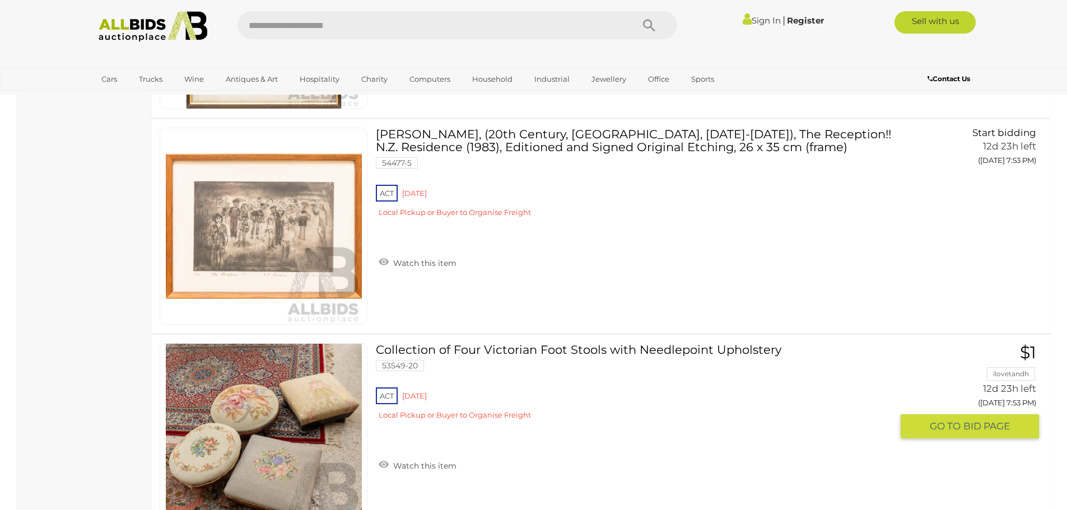
scroll to position [4763, 0]
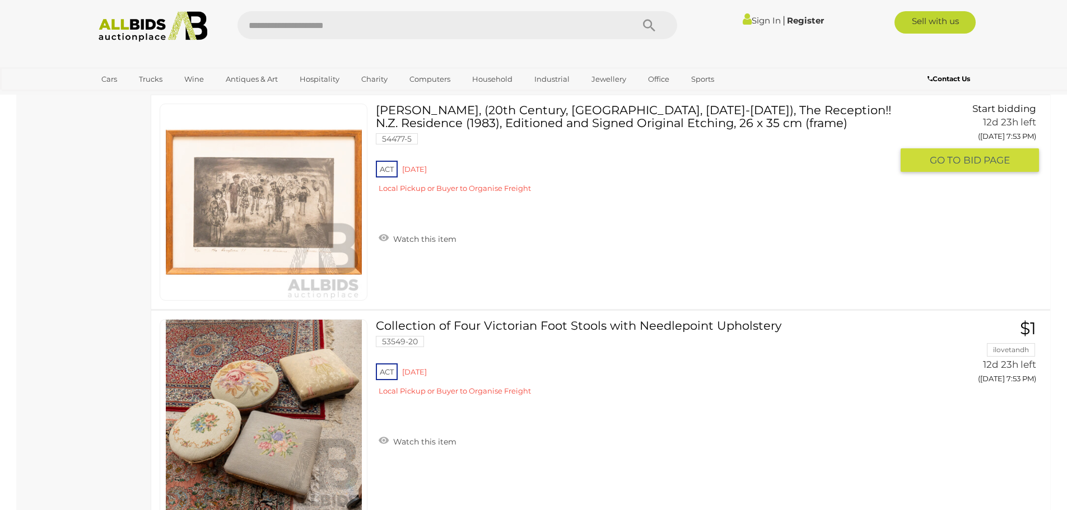
click at [311, 240] on img at bounding box center [264, 202] width 196 height 196
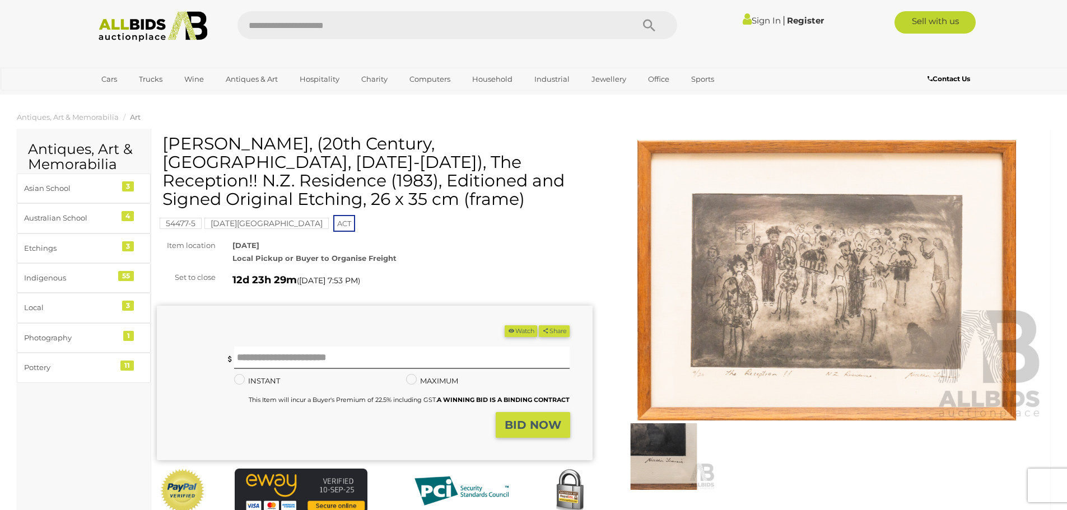
click at [851, 333] on img at bounding box center [827, 280] width 436 height 280
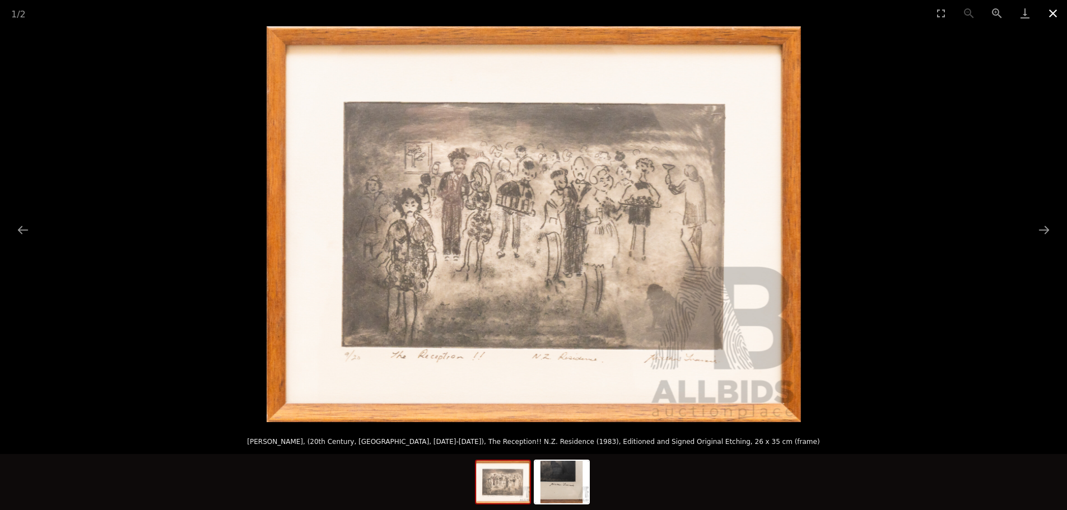
click at [1051, 14] on button "Close gallery" at bounding box center [1053, 13] width 28 height 26
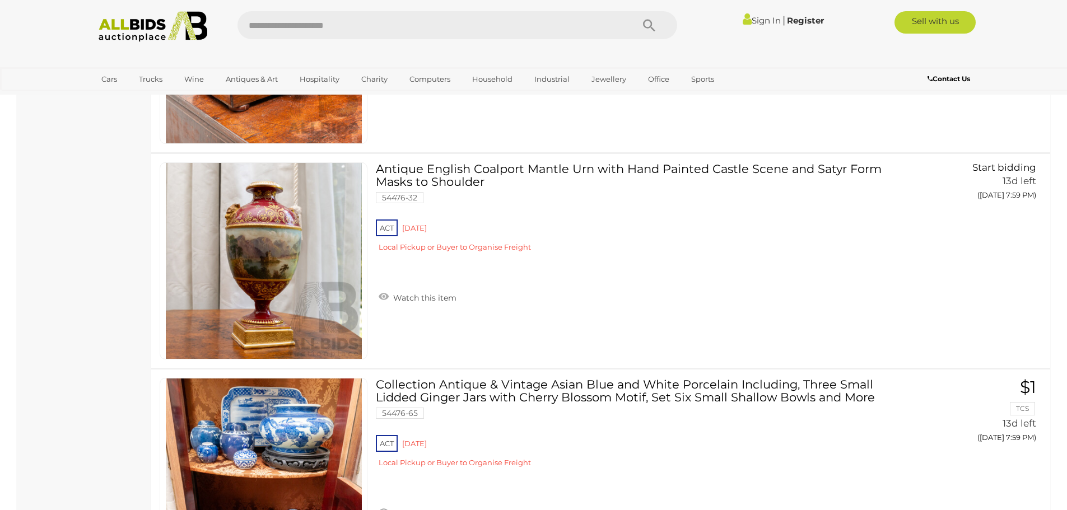
scroll to position [8831, 0]
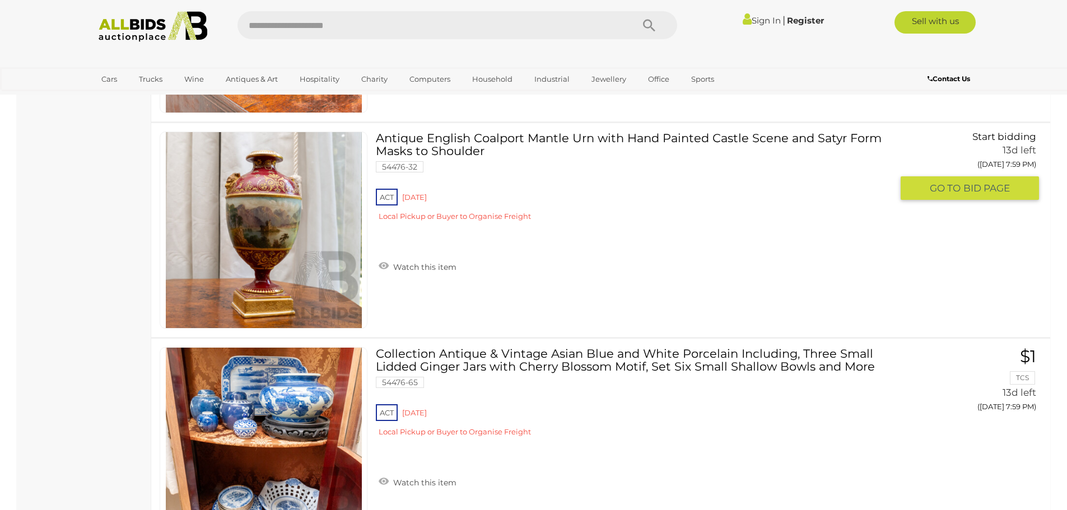
click at [276, 233] on img at bounding box center [264, 230] width 196 height 196
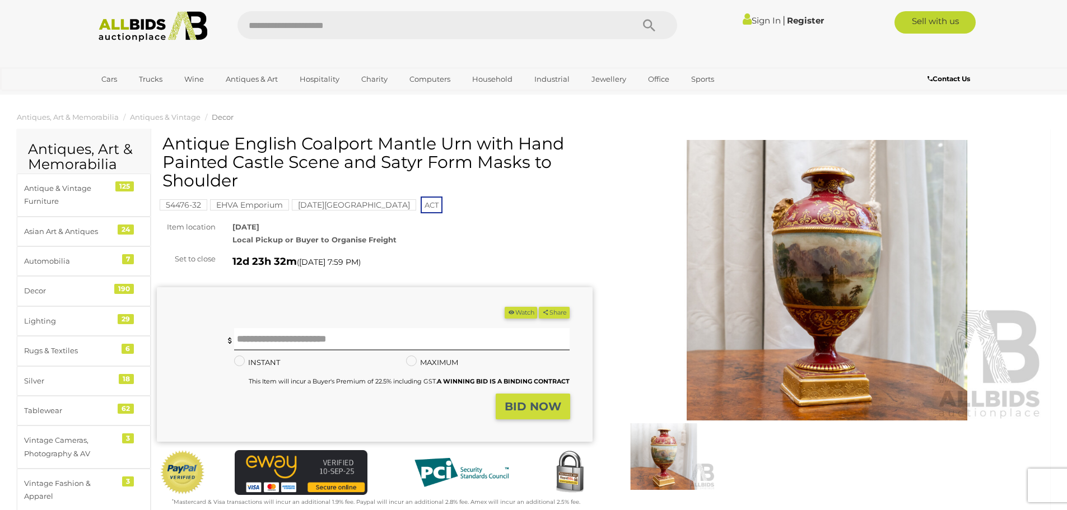
click at [827, 286] on img at bounding box center [827, 280] width 436 height 280
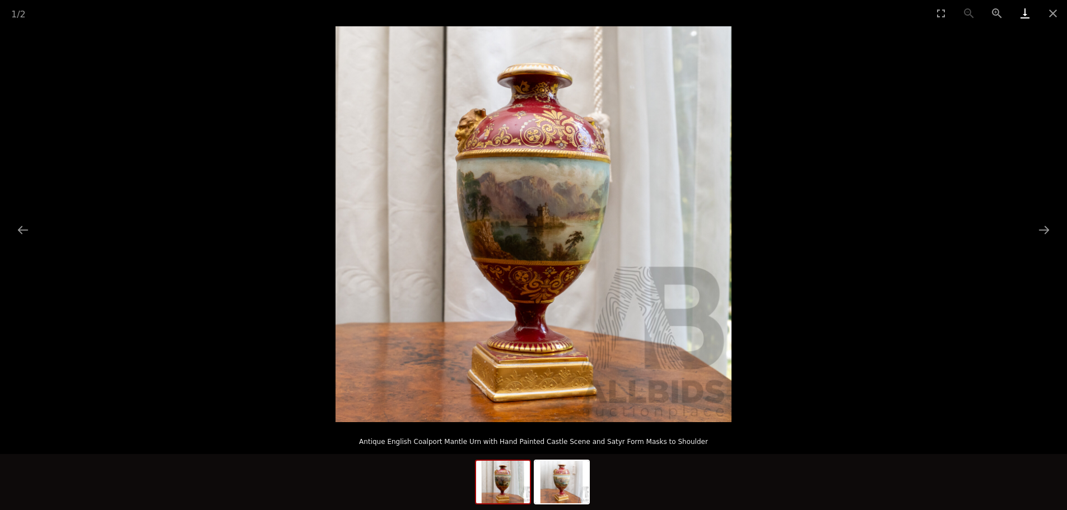
click at [1022, 15] on link "Download" at bounding box center [1025, 13] width 28 height 26
click at [568, 492] on img at bounding box center [562, 482] width 54 height 43
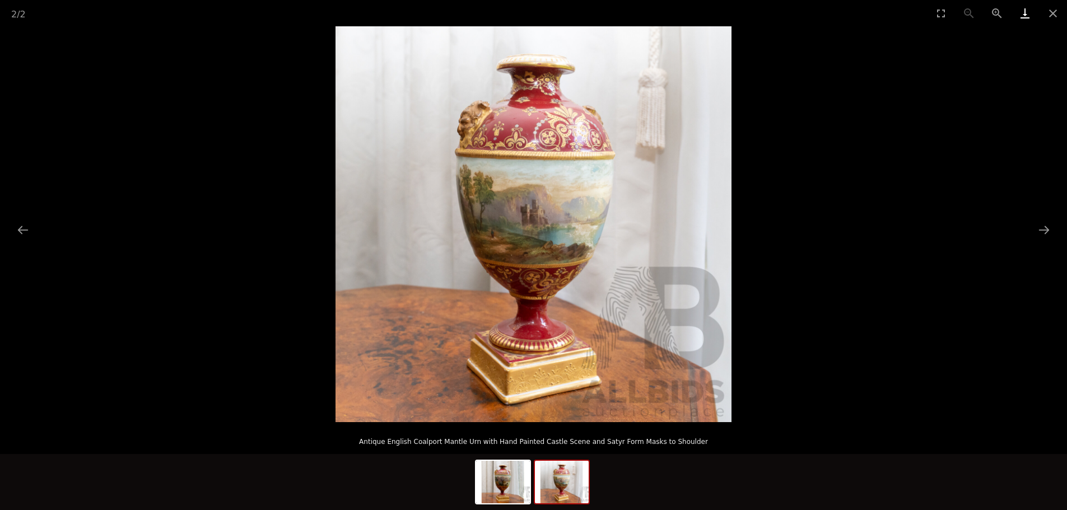
click at [1026, 15] on link "Download" at bounding box center [1025, 13] width 28 height 26
click at [1056, 13] on button "Close gallery" at bounding box center [1053, 13] width 28 height 26
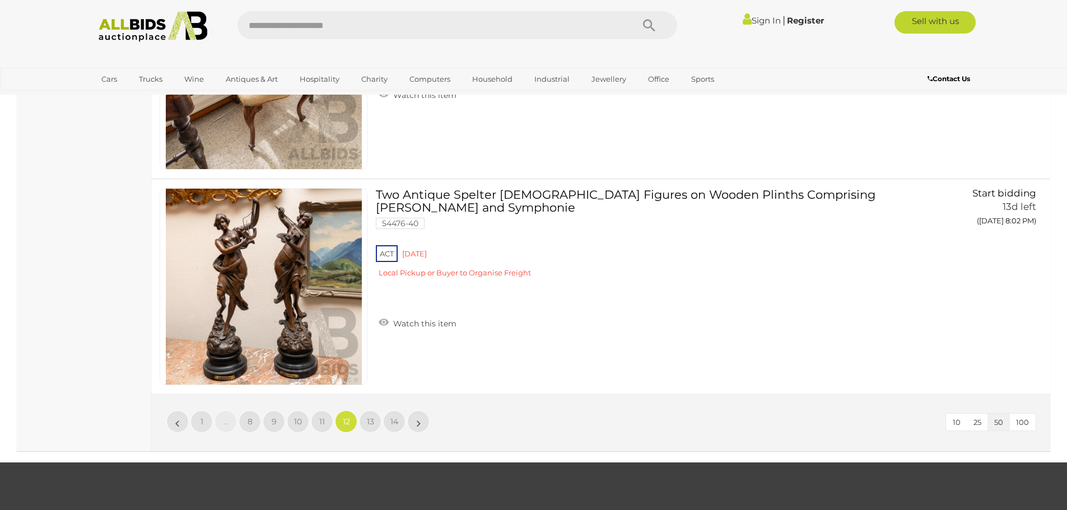
scroll to position [10743, 0]
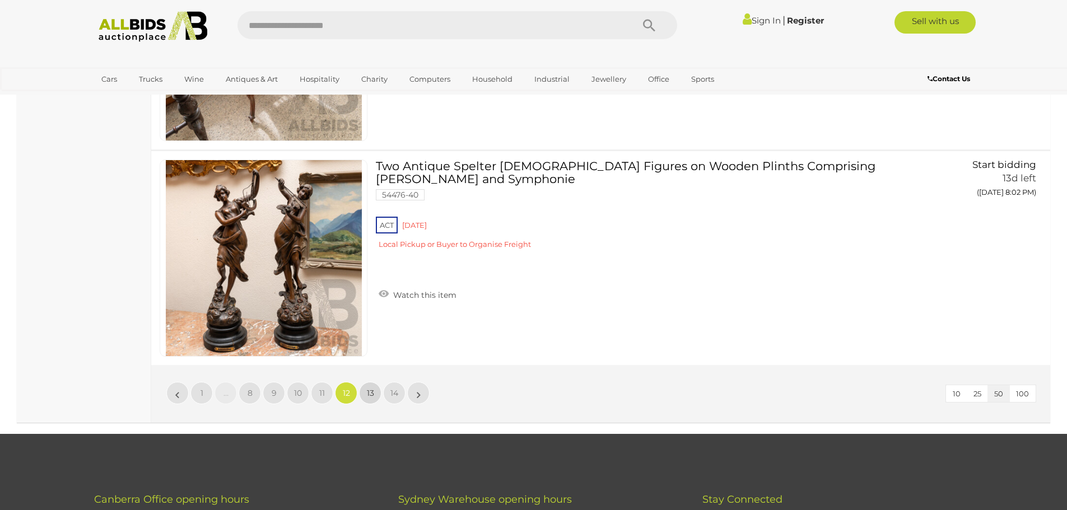
click at [371, 392] on span "13" at bounding box center [370, 393] width 7 height 10
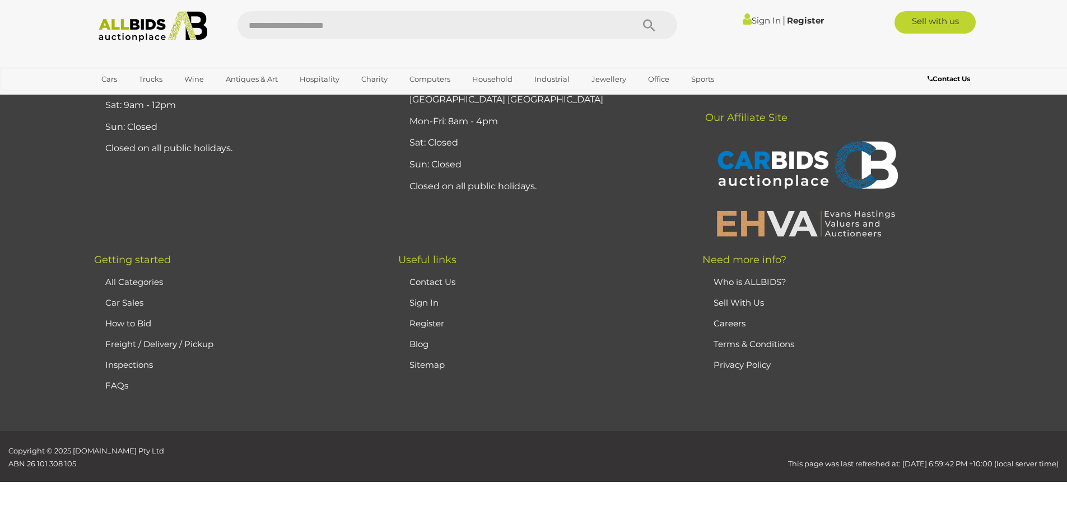
scroll to position [218, 0]
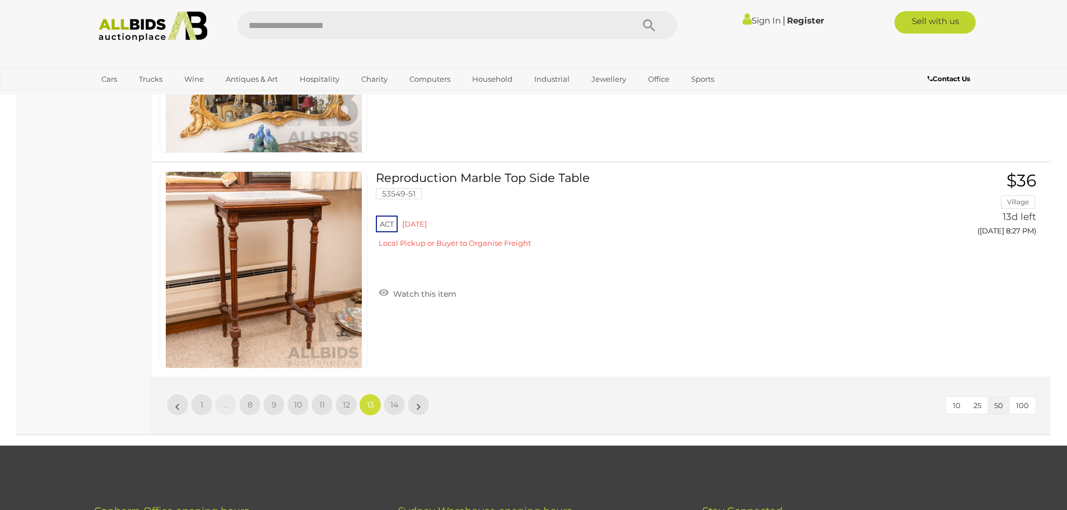
scroll to position [10744, 0]
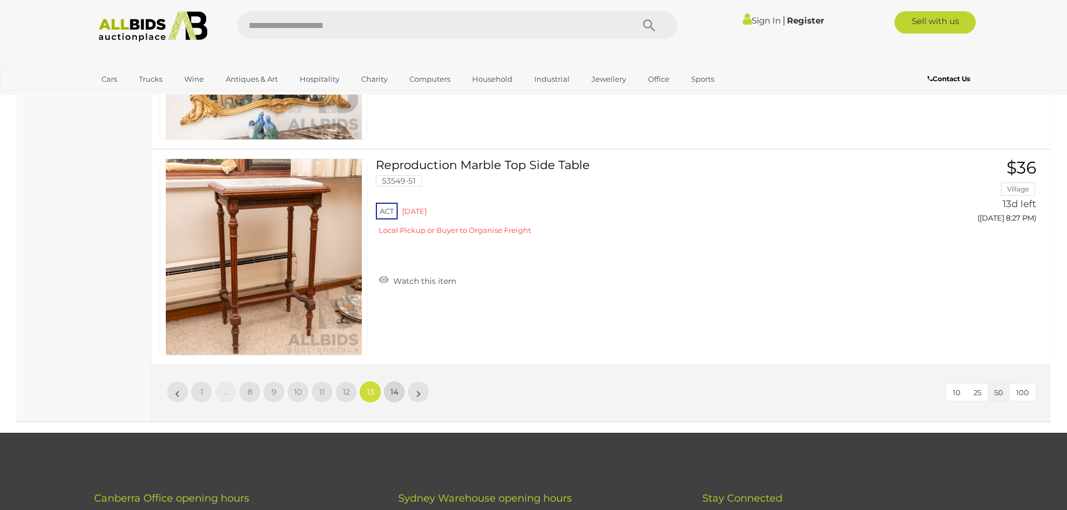
click at [396, 394] on span "14" at bounding box center [394, 392] width 8 height 10
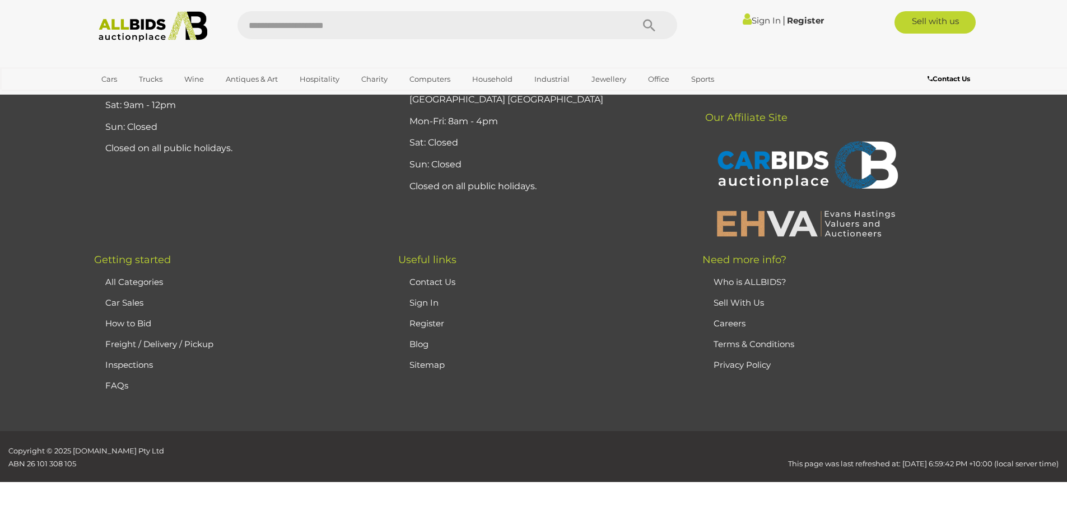
scroll to position [218, 0]
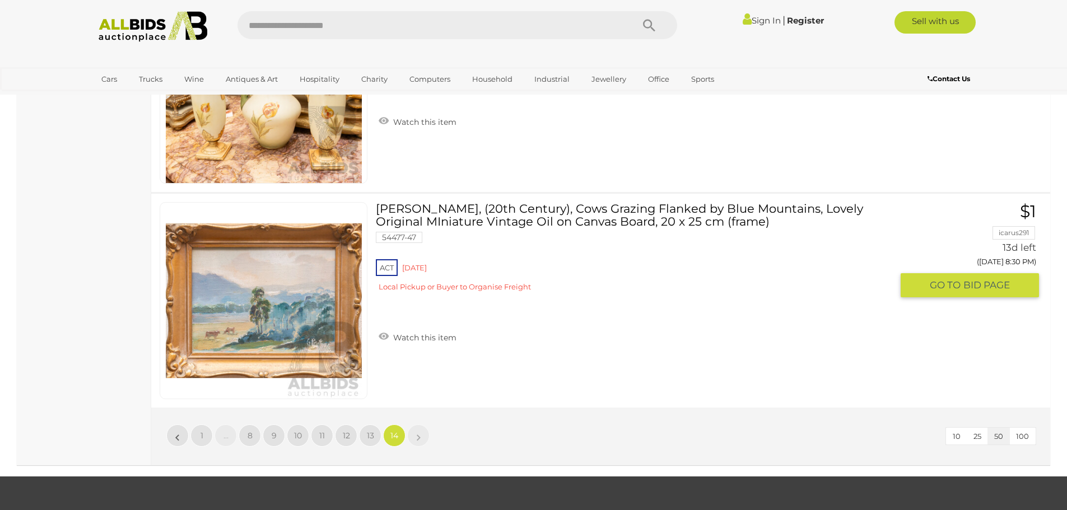
scroll to position [1226, 0]
